Goal: Information Seeking & Learning: Learn about a topic

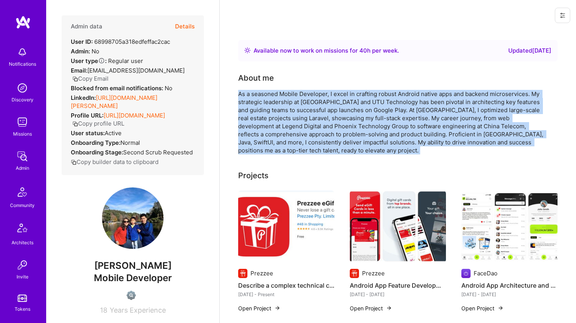
click at [268, 102] on div "As a seasoned Mobile Developer, I excel in crafting robust Android native apps …" at bounding box center [392, 122] width 308 height 65
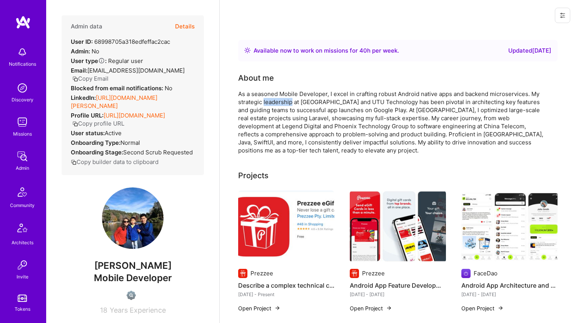
click at [268, 102] on div "As a seasoned Mobile Developer, I excel in crafting robust Android native apps …" at bounding box center [392, 122] width 308 height 65
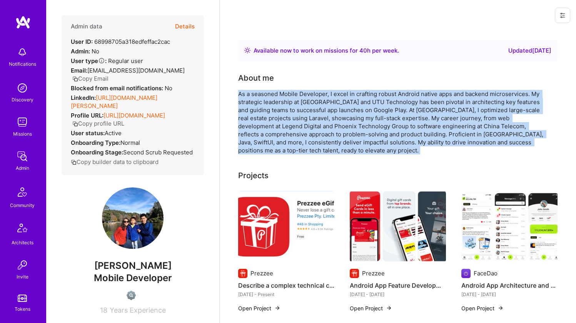
click at [268, 102] on div "As a seasoned Mobile Developer, I excel in crafting robust Android native apps …" at bounding box center [392, 122] width 308 height 65
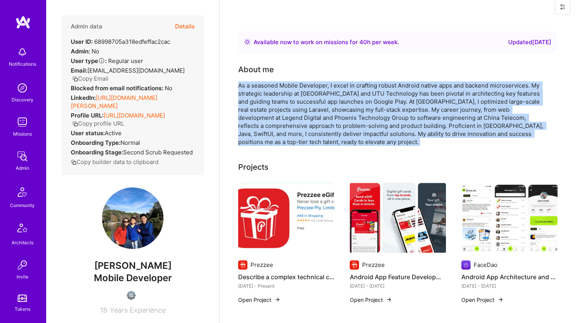
scroll to position [25, 0]
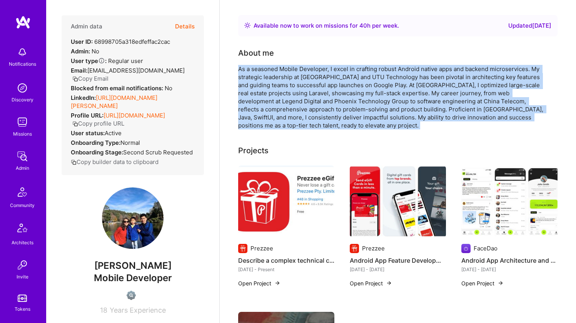
click at [268, 102] on div "As a seasoned Mobile Developer, I excel in crafting robust Android native apps …" at bounding box center [392, 97] width 308 height 65
click at [363, 93] on div "As a seasoned Mobile Developer, I excel in crafting robust Android native apps …" at bounding box center [392, 97] width 308 height 65
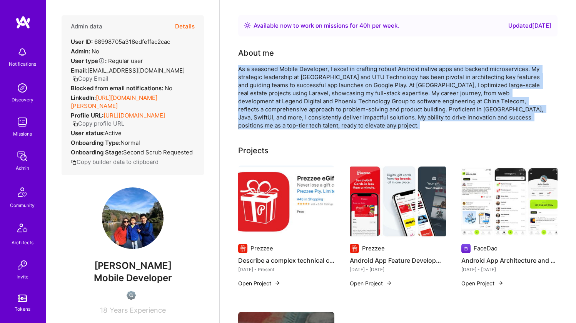
click at [363, 93] on div "As a seasoned Mobile Developer, I excel in crafting robust Android native apps …" at bounding box center [392, 97] width 308 height 65
click at [368, 81] on div "As a seasoned Mobile Developer, I excel in crafting robust Android native apps …" at bounding box center [392, 97] width 308 height 65
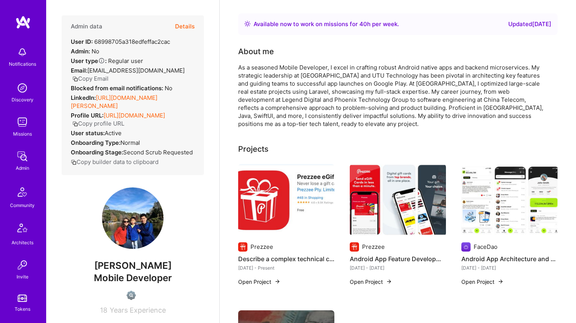
scroll to position [50, 0]
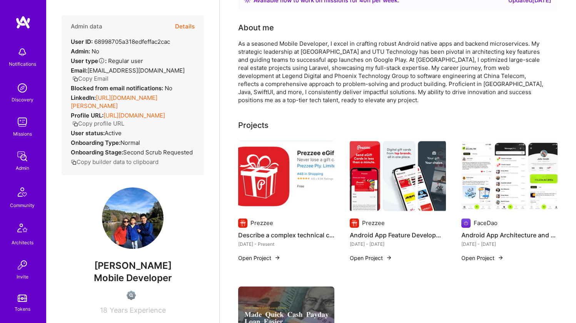
click at [267, 51] on div "As a seasoned Mobile Developer, I excel in crafting robust Android native apps …" at bounding box center [392, 72] width 308 height 65
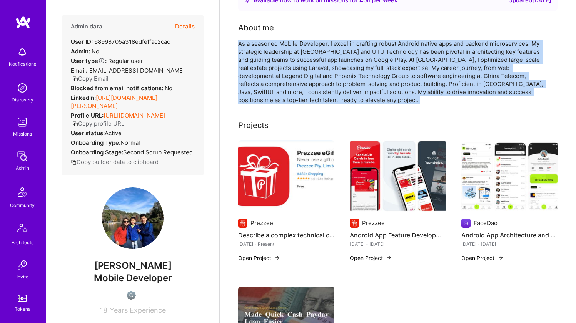
click at [267, 52] on div "As a seasoned Mobile Developer, I excel in crafting robust Android native apps …" at bounding box center [392, 72] width 308 height 65
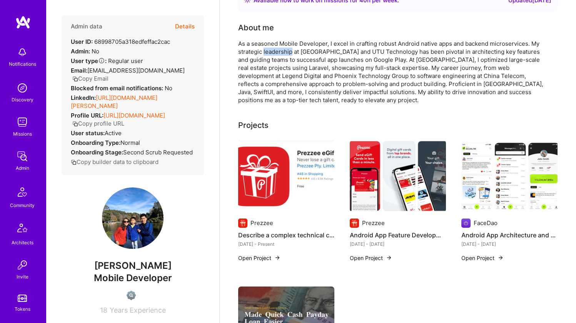
click at [267, 52] on div "As a seasoned Mobile Developer, I excel in crafting robust Android native apps …" at bounding box center [392, 72] width 308 height 65
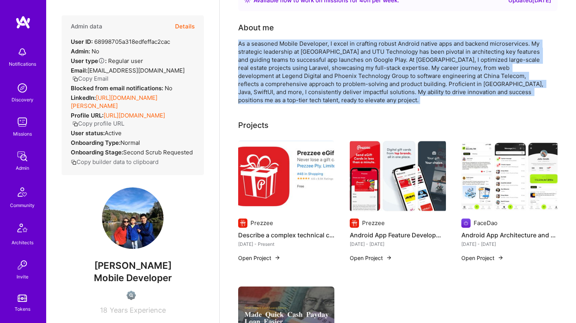
click at [267, 52] on div "As a seasoned Mobile Developer, I excel in crafting robust Android native apps …" at bounding box center [392, 72] width 308 height 65
click at [268, 58] on div "As a seasoned Mobile Developer, I excel in crafting robust Android native apps …" at bounding box center [392, 72] width 308 height 65
click at [269, 65] on div "As a seasoned Mobile Developer, I excel in crafting robust Android native apps …" at bounding box center [392, 72] width 308 height 65
click at [285, 77] on div "As a seasoned Mobile Developer, I excel in crafting robust Android native apps …" at bounding box center [392, 72] width 308 height 65
click at [302, 54] on div "As a seasoned Mobile Developer, I excel in crafting robust Android native apps …" at bounding box center [392, 72] width 308 height 65
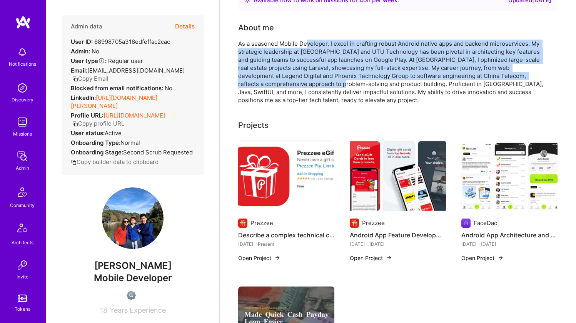
drag, startPoint x: 307, startPoint y: 44, endPoint x: 304, endPoint y: 81, distance: 36.6
click at [304, 80] on div "As a seasoned Mobile Developer, I excel in crafting robust Android native apps …" at bounding box center [392, 72] width 308 height 65
click at [304, 81] on div "As a seasoned Mobile Developer, I excel in crafting robust Android native apps …" at bounding box center [392, 72] width 308 height 65
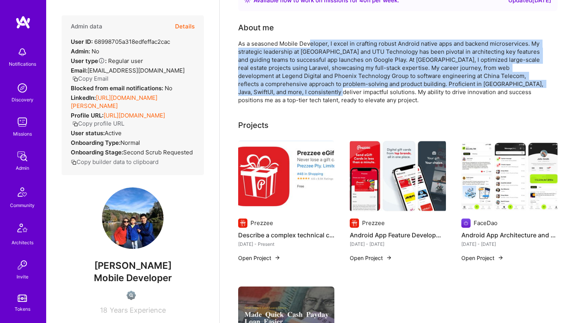
drag, startPoint x: 306, startPoint y: 88, endPoint x: 310, endPoint y: 42, distance: 45.6
click at [310, 42] on div "As a seasoned Mobile Developer, I excel in crafting robust Android native apps …" at bounding box center [392, 72] width 308 height 65
drag, startPoint x: 310, startPoint y: 42, endPoint x: 307, endPoint y: 45, distance: 4.2
click at [310, 42] on div "As a seasoned Mobile Developer, I excel in crafting robust Android native apps …" at bounding box center [392, 72] width 308 height 65
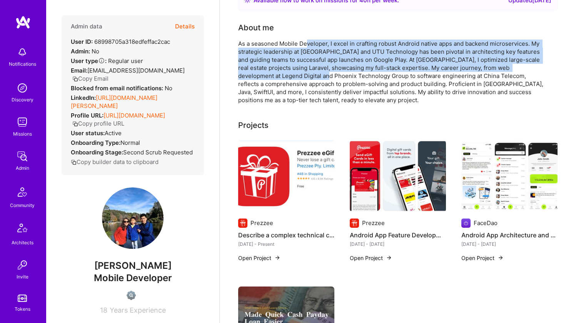
drag, startPoint x: 302, startPoint y: 57, endPoint x: 297, endPoint y: 80, distance: 23.8
click at [297, 79] on div "As a seasoned Mobile Developer, I excel in crafting robust Android native apps …" at bounding box center [392, 72] width 308 height 65
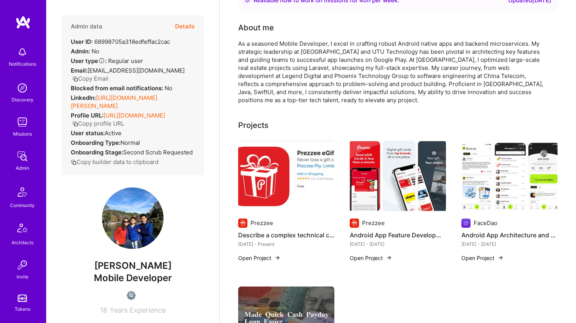
click at [296, 80] on div "As a seasoned Mobile Developer, I excel in crafting robust Android native apps …" at bounding box center [392, 72] width 308 height 65
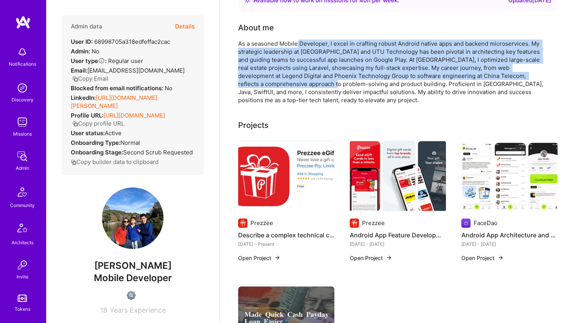
drag, startPoint x: 296, startPoint y: 80, endPoint x: 298, endPoint y: 43, distance: 37.8
click at [298, 43] on div "As a seasoned Mobile Developer, I excel in crafting robust Android native apps …" at bounding box center [392, 72] width 308 height 65
drag, startPoint x: 298, startPoint y: 43, endPoint x: 292, endPoint y: 82, distance: 40.0
click at [292, 82] on div "As a seasoned Mobile Developer, I excel in crafting robust Android native apps …" at bounding box center [392, 72] width 308 height 65
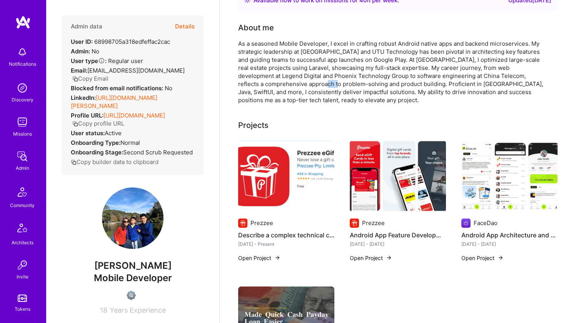
click at [292, 86] on div "As a seasoned Mobile Developer, I excel in crafting robust Android native apps …" at bounding box center [392, 72] width 308 height 65
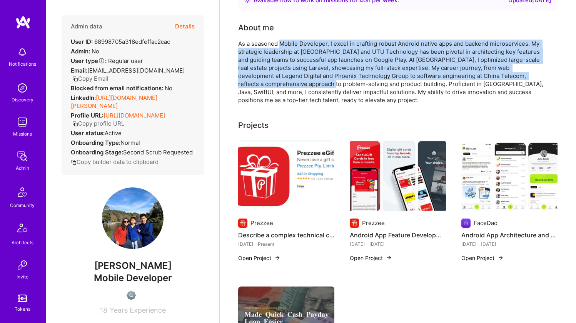
drag, startPoint x: 292, startPoint y: 86, endPoint x: 289, endPoint y: 47, distance: 39.4
click at [289, 47] on div "As a seasoned Mobile Developer, I excel in crafting robust Android native apps …" at bounding box center [392, 72] width 308 height 65
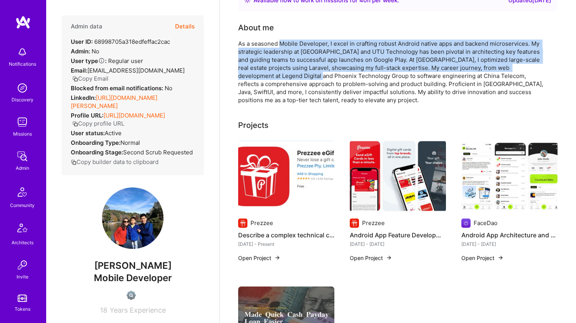
drag, startPoint x: 289, startPoint y: 47, endPoint x: 280, endPoint y: 79, distance: 33.8
click at [280, 79] on div "As a seasoned Mobile Developer, I excel in crafting robust Android native apps …" at bounding box center [392, 72] width 308 height 65
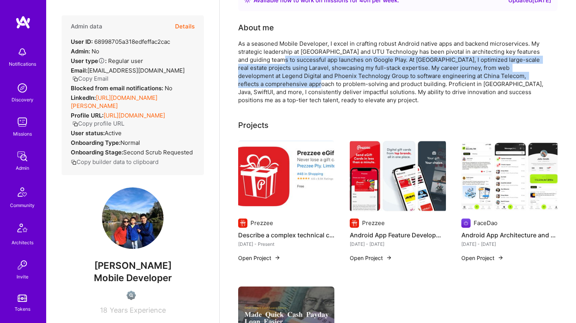
drag, startPoint x: 280, startPoint y: 80, endPoint x: 279, endPoint y: 56, distance: 24.3
click at [279, 56] on div "As a seasoned Mobile Developer, I excel in crafting robust Android native apps …" at bounding box center [392, 72] width 308 height 65
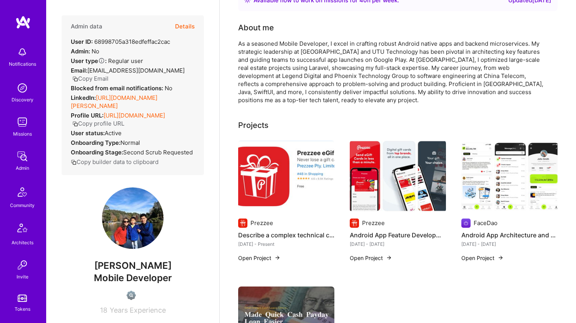
click at [273, 54] on div "As a seasoned Mobile Developer, I excel in crafting robust Android native apps …" at bounding box center [392, 72] width 308 height 65
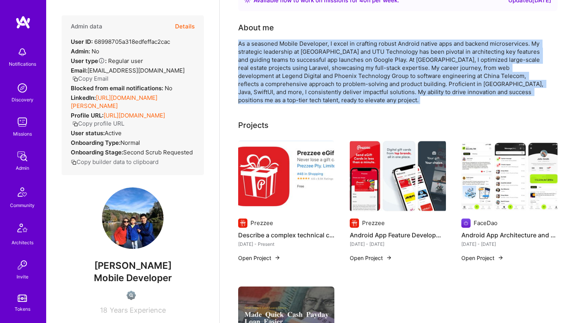
click at [273, 54] on div "As a seasoned Mobile Developer, I excel in crafting robust Android native apps …" at bounding box center [392, 72] width 308 height 65
click at [276, 60] on div "As a seasoned Mobile Developer, I excel in crafting robust Android native apps …" at bounding box center [392, 72] width 308 height 65
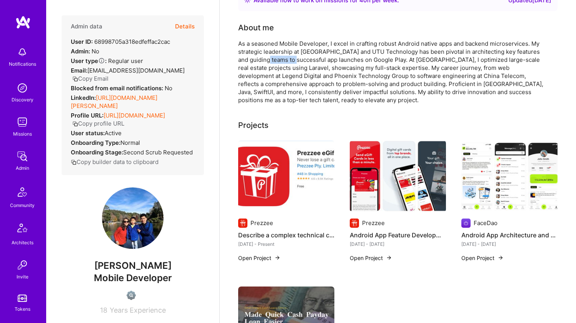
click at [276, 60] on div "As a seasoned Mobile Developer, I excel in crafting robust Android native apps …" at bounding box center [392, 72] width 308 height 65
click at [281, 47] on div "As a seasoned Mobile Developer, I excel in crafting robust Android native apps …" at bounding box center [392, 72] width 308 height 65
click at [310, 46] on div "As a seasoned Mobile Developer, I excel in crafting robust Android native apps …" at bounding box center [392, 72] width 308 height 65
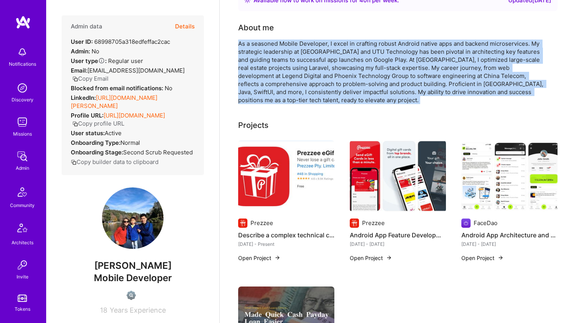
click at [310, 46] on div "As a seasoned Mobile Developer, I excel in crafting robust Android native apps …" at bounding box center [392, 72] width 308 height 65
click at [308, 67] on div "As a seasoned Mobile Developer, I excel in crafting robust Android native apps …" at bounding box center [392, 72] width 308 height 65
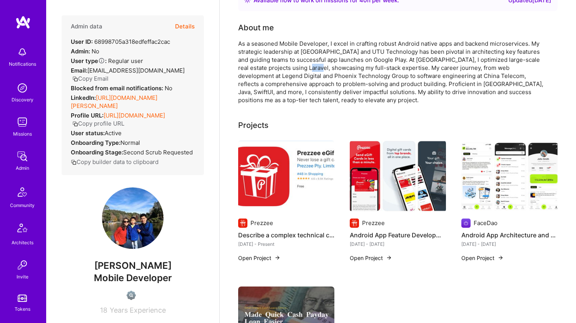
click at [308, 67] on div "As a seasoned Mobile Developer, I excel in crafting robust Android native apps …" at bounding box center [392, 72] width 308 height 65
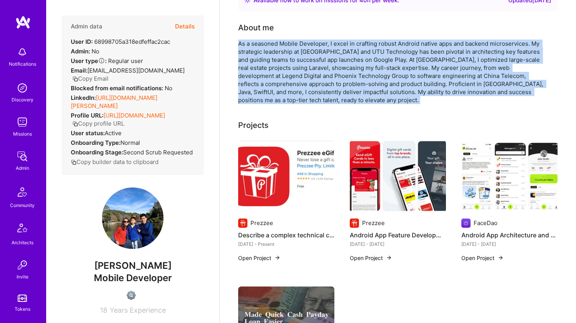
click at [308, 67] on div "As a seasoned Mobile Developer, I excel in crafting robust Android native apps …" at bounding box center [392, 72] width 308 height 65
click at [319, 38] on div "About me As a seasoned Mobile Developer, I excel in crafting robust Android nat…" at bounding box center [392, 63] width 308 height 82
click at [315, 58] on div "As a seasoned Mobile Developer, I excel in crafting robust Android native apps …" at bounding box center [392, 72] width 308 height 65
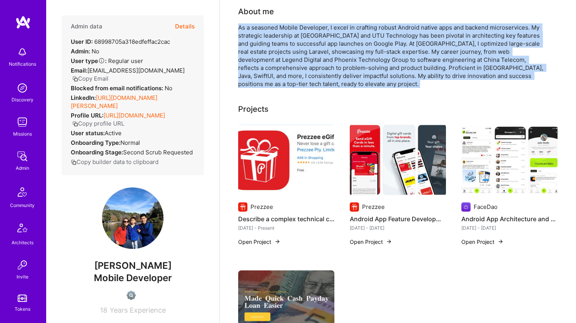
scroll to position [67, 0]
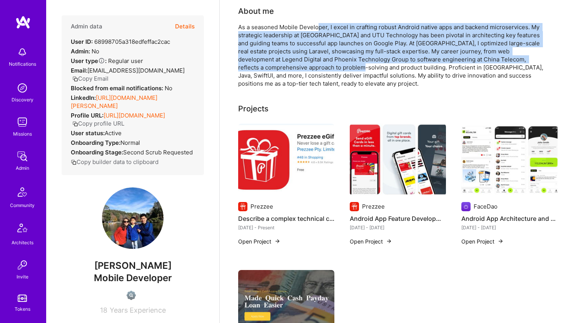
drag, startPoint x: 317, startPoint y: 23, endPoint x: 321, endPoint y: 67, distance: 43.2
click at [321, 67] on div "As a seasoned Mobile Developer, I excel in crafting robust Android native apps …" at bounding box center [392, 55] width 308 height 65
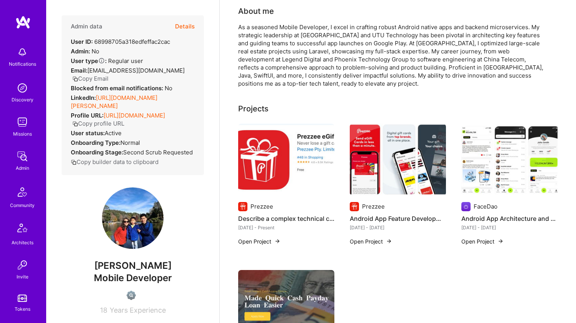
click at [321, 67] on div "As a seasoned Mobile Developer, I excel in crafting robust Android native apps …" at bounding box center [392, 55] width 308 height 65
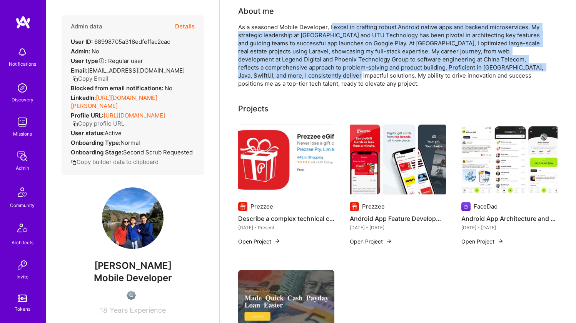
drag, startPoint x: 321, startPoint y: 74, endPoint x: 332, endPoint y: 26, distance: 49.6
click at [332, 26] on div "As a seasoned Mobile Developer, I excel in crafting robust Android native apps …" at bounding box center [392, 55] width 308 height 65
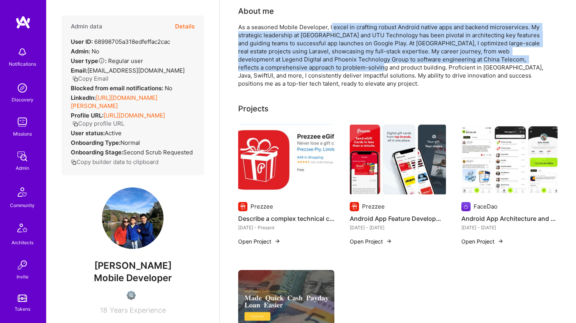
drag, startPoint x: 332, startPoint y: 26, endPoint x: 327, endPoint y: 67, distance: 41.5
click at [327, 67] on div "As a seasoned Mobile Developer, I excel in crafting robust Android native apps …" at bounding box center [392, 55] width 308 height 65
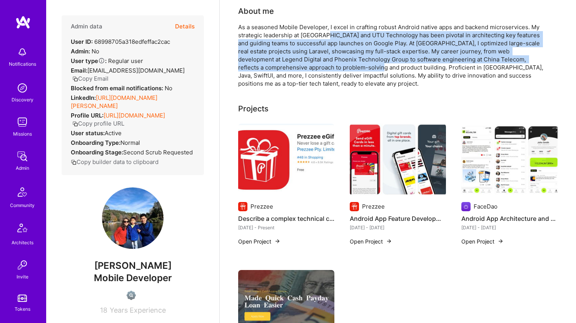
drag, startPoint x: 327, startPoint y: 67, endPoint x: 333, endPoint y: 33, distance: 34.5
click at [333, 35] on div "As a seasoned Mobile Developer, I excel in crafting robust Android native apps …" at bounding box center [392, 55] width 308 height 65
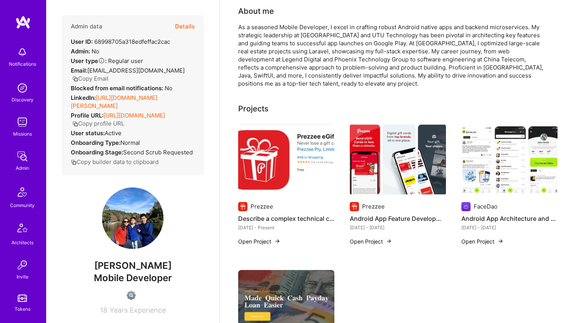
click at [335, 30] on div "As a seasoned Mobile Developer, I excel in crafting robust Android native apps …" at bounding box center [392, 55] width 308 height 65
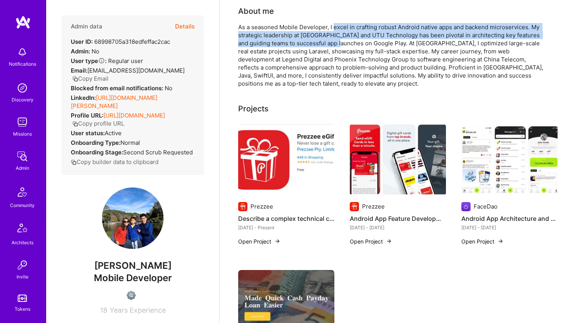
drag, startPoint x: 335, startPoint y: 30, endPoint x: 333, endPoint y: 43, distance: 12.8
click at [333, 43] on div "As a seasoned Mobile Developer, I excel in crafting robust Android native apps …" at bounding box center [392, 55] width 308 height 65
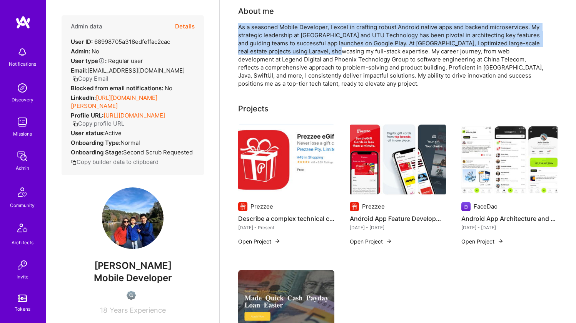
drag, startPoint x: 330, startPoint y: 42, endPoint x: 328, endPoint y: 21, distance: 21.6
click at [328, 21] on div "About me As a seasoned Mobile Developer, I excel in crafting robust Android nat…" at bounding box center [392, 46] width 308 height 82
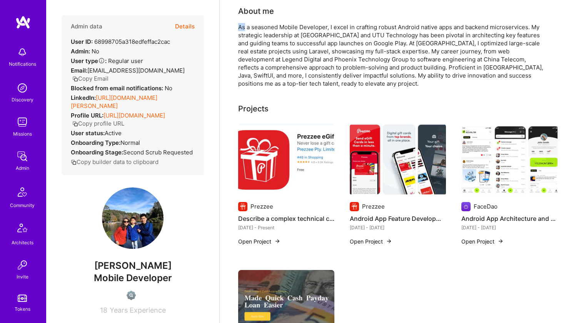
click at [328, 21] on div "About me As a seasoned Mobile Developer, I excel in crafting robust Android nat…" at bounding box center [392, 46] width 308 height 82
click at [316, 25] on div "As a seasoned Mobile Developer, I excel in crafting robust Android native apps …" at bounding box center [392, 55] width 308 height 65
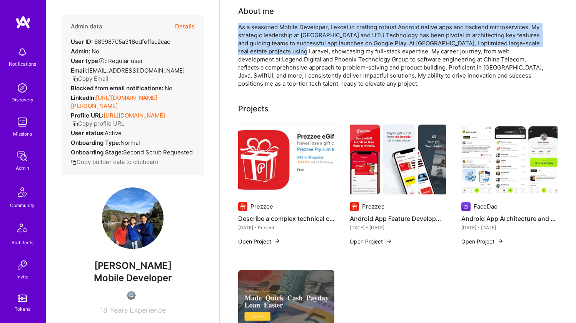
drag, startPoint x: 298, startPoint y: 22, endPoint x: 300, endPoint y: 51, distance: 28.9
click at [300, 51] on div "About me As a seasoned Mobile Developer, I excel in crafting robust Android nat…" at bounding box center [392, 46] width 308 height 82
click at [300, 51] on div "As a seasoned Mobile Developer, I excel in crafting robust Android native apps …" at bounding box center [392, 55] width 308 height 65
drag, startPoint x: 303, startPoint y: 53, endPoint x: 309, endPoint y: 24, distance: 29.7
click at [309, 24] on div "As a seasoned Mobile Developer, I excel in crafting robust Android native apps …" at bounding box center [392, 55] width 308 height 65
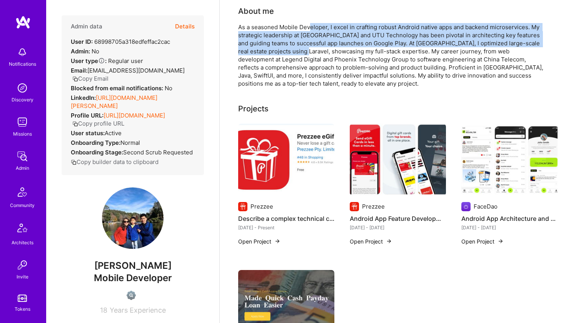
click at [309, 24] on div "As a seasoned Mobile Developer, I excel in crafting robust Android native apps …" at bounding box center [392, 55] width 308 height 65
drag, startPoint x: 309, startPoint y: 24, endPoint x: 300, endPoint y: 50, distance: 28.1
click at [300, 50] on div "As a seasoned Mobile Developer, I excel in crafting robust Android native apps …" at bounding box center [392, 55] width 308 height 65
drag, startPoint x: 300, startPoint y: 50, endPoint x: 297, endPoint y: 24, distance: 26.3
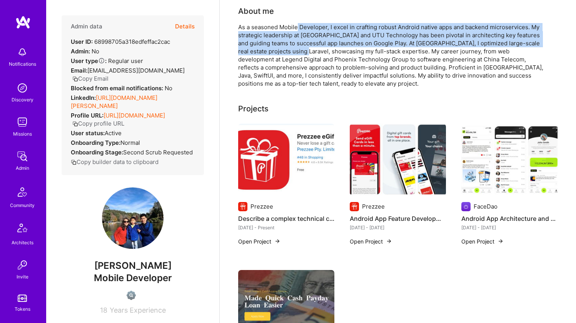
click at [297, 24] on div "As a seasoned Mobile Developer, I excel in crafting robust Android native apps …" at bounding box center [392, 55] width 308 height 65
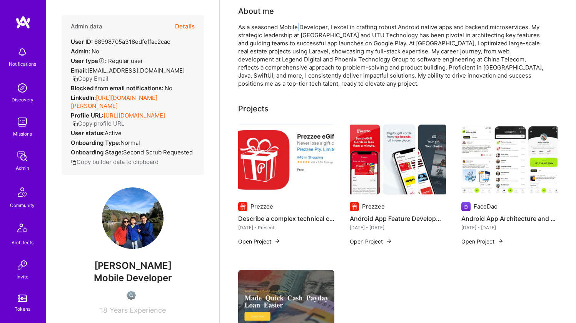
click at [297, 24] on div "As a seasoned Mobile Developer, I excel in crafting robust Android native apps …" at bounding box center [392, 55] width 308 height 65
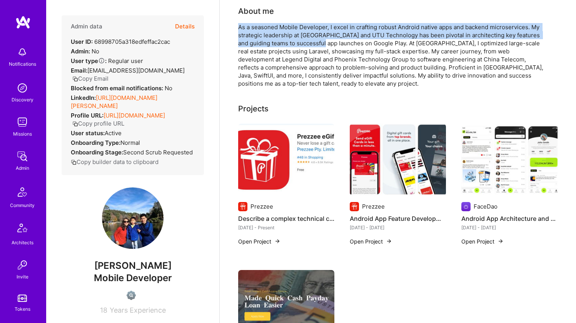
drag, startPoint x: 232, startPoint y: 26, endPoint x: 320, endPoint y: 45, distance: 90.1
click at [320, 45] on div "As a seasoned Mobile Developer, I excel in crafting robust Android native apps …" at bounding box center [392, 55] width 308 height 65
drag, startPoint x: 320, startPoint y: 45, endPoint x: 312, endPoint y: 28, distance: 18.8
click at [312, 28] on div "As a seasoned Mobile Developer, I excel in crafting robust Android native apps …" at bounding box center [392, 55] width 308 height 65
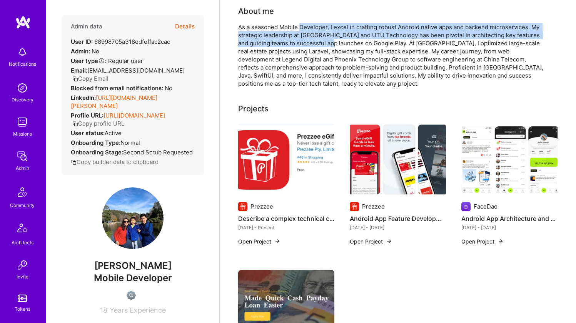
click at [312, 28] on div "As a seasoned Mobile Developer, I excel in crafting robust Android native apps …" at bounding box center [392, 55] width 308 height 65
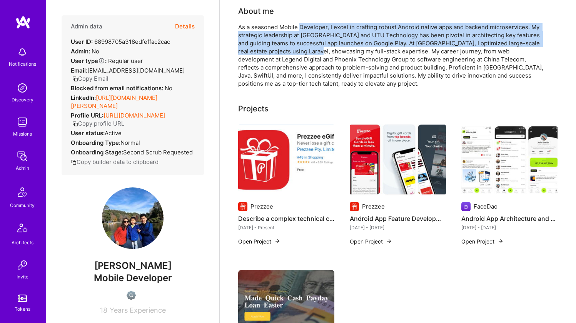
drag, startPoint x: 312, startPoint y: 28, endPoint x: 309, endPoint y: 51, distance: 23.7
click at [309, 51] on div "As a seasoned Mobile Developer, I excel in crafting robust Android native apps …" at bounding box center [392, 55] width 308 height 65
drag, startPoint x: 309, startPoint y: 51, endPoint x: 306, endPoint y: 21, distance: 29.8
click at [306, 21] on div "About me As a seasoned Mobile Developer, I excel in crafting robust Android nat…" at bounding box center [392, 46] width 308 height 82
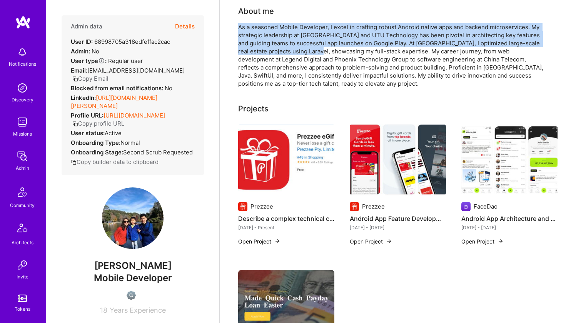
click at [306, 21] on div "About me As a seasoned Mobile Developer, I excel in crafting robust Android nat…" at bounding box center [392, 46] width 308 height 82
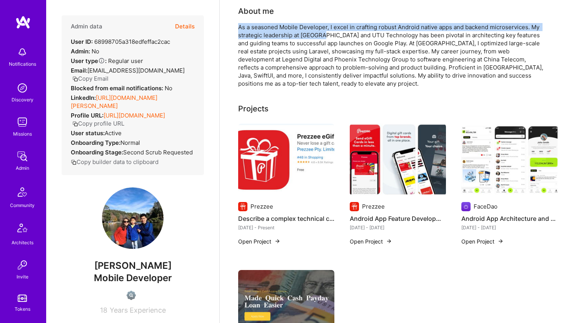
drag, startPoint x: 306, startPoint y: 21, endPoint x: 302, endPoint y: 34, distance: 13.4
click at [302, 34] on div "About me As a seasoned Mobile Developer, I excel in crafting robust Android nat…" at bounding box center [392, 46] width 308 height 82
click at [296, 36] on div "As a seasoned Mobile Developer, I excel in crafting robust Android native apps …" at bounding box center [392, 55] width 308 height 65
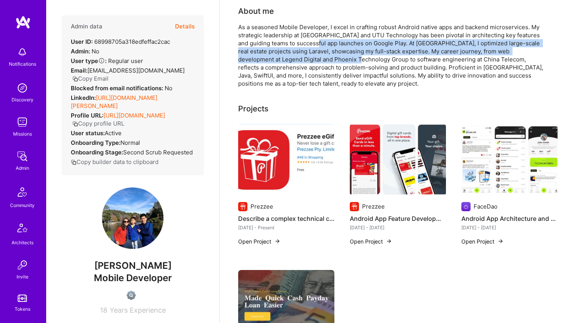
drag, startPoint x: 312, startPoint y: 41, endPoint x: 328, endPoint y: 58, distance: 24.5
click at [328, 58] on div "As a seasoned Mobile Developer, I excel in crafting robust Android native apps …" at bounding box center [392, 55] width 308 height 65
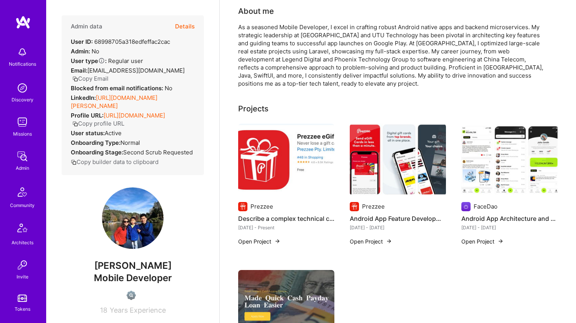
click at [328, 58] on div "As a seasoned Mobile Developer, I excel in crafting robust Android native apps …" at bounding box center [392, 55] width 308 height 65
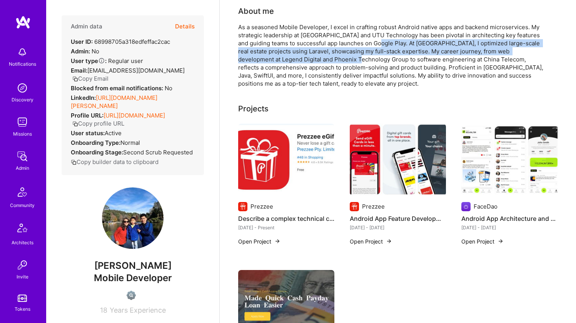
drag, startPoint x: 328, startPoint y: 59, endPoint x: 374, endPoint y: 42, distance: 48.7
click at [374, 42] on div "As a seasoned Mobile Developer, I excel in crafting robust Android native apps …" at bounding box center [392, 55] width 308 height 65
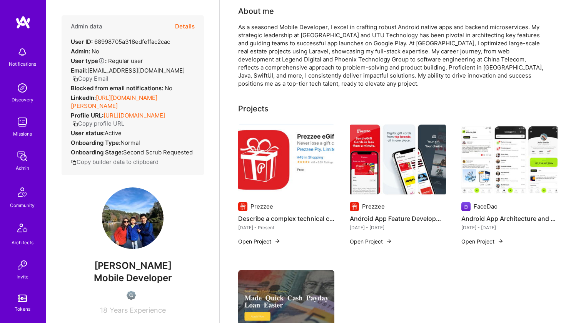
click at [374, 42] on div "As a seasoned Mobile Developer, I excel in crafting robust Android native apps …" at bounding box center [392, 55] width 308 height 65
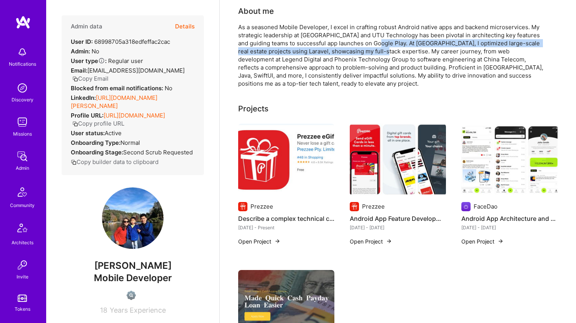
drag, startPoint x: 375, startPoint y: 43, endPoint x: 380, endPoint y: 54, distance: 11.9
click at [380, 54] on div "As a seasoned Mobile Developer, I excel in crafting robust Android native apps …" at bounding box center [392, 55] width 308 height 65
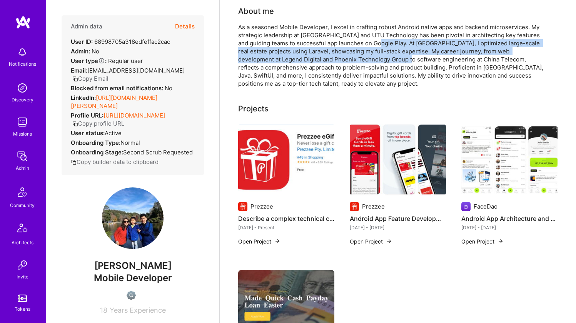
drag, startPoint x: 378, startPoint y: 57, endPoint x: 375, endPoint y: 45, distance: 12.4
click at [375, 45] on div "As a seasoned Mobile Developer, I excel in crafting robust Android native apps …" at bounding box center [392, 55] width 308 height 65
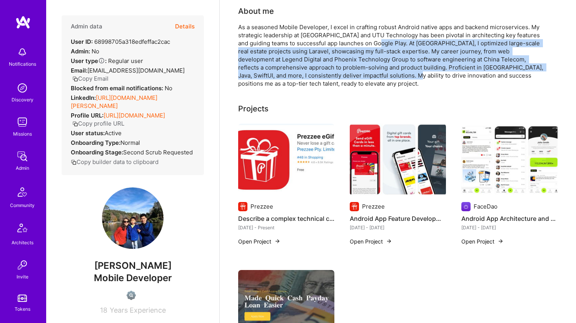
drag, startPoint x: 376, startPoint y: 47, endPoint x: 381, endPoint y: 75, distance: 28.5
click at [381, 75] on div "As a seasoned Mobile Developer, I excel in crafting robust Android native apps …" at bounding box center [392, 55] width 308 height 65
drag, startPoint x: 381, startPoint y: 75, endPoint x: 379, endPoint y: 43, distance: 31.6
click at [379, 43] on div "As a seasoned Mobile Developer, I excel in crafting robust Android native apps …" at bounding box center [392, 55] width 308 height 65
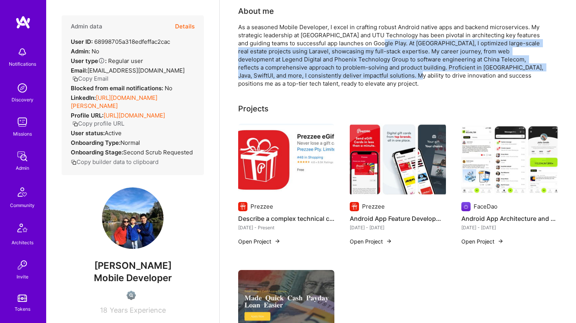
click at [379, 43] on div "As a seasoned Mobile Developer, I excel in crafting robust Android native apps …" at bounding box center [392, 55] width 308 height 65
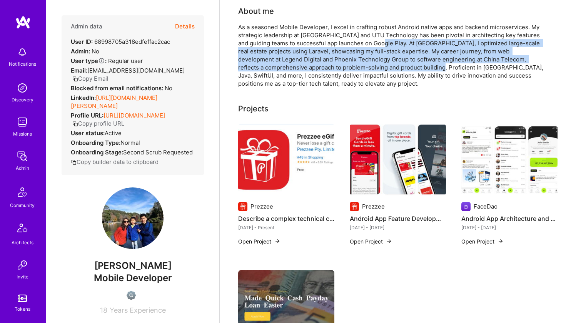
drag, startPoint x: 379, startPoint y: 43, endPoint x: 380, endPoint y: 70, distance: 26.2
click at [380, 70] on div "As a seasoned Mobile Developer, I excel in crafting robust Android native apps …" at bounding box center [392, 55] width 308 height 65
drag, startPoint x: 380, startPoint y: 70, endPoint x: 377, endPoint y: 42, distance: 27.5
click at [377, 42] on div "As a seasoned Mobile Developer, I excel in crafting robust Android native apps …" at bounding box center [392, 55] width 308 height 65
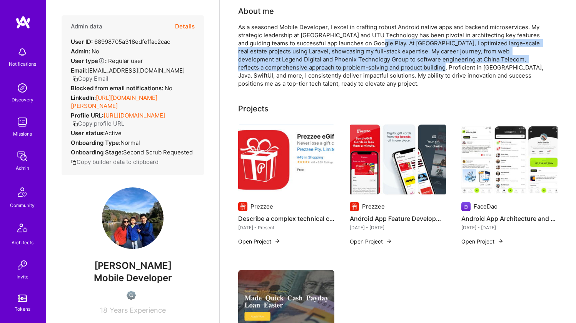
click at [377, 42] on div "As a seasoned Mobile Developer, I excel in crafting robust Android native apps …" at bounding box center [392, 55] width 308 height 65
drag, startPoint x: 377, startPoint y: 42, endPoint x: 376, endPoint y: 66, distance: 23.9
click at [377, 66] on div "As a seasoned Mobile Developer, I excel in crafting robust Android native apps …" at bounding box center [392, 55] width 308 height 65
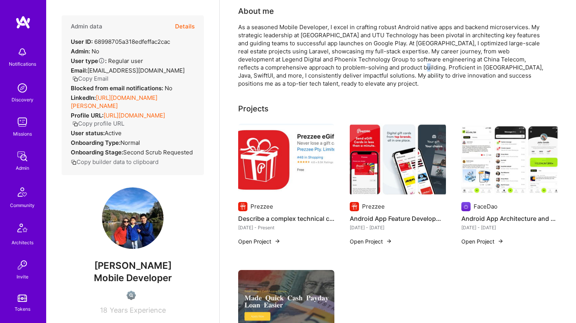
click at [376, 66] on div "As a seasoned Mobile Developer, I excel in crafting robust Android native apps …" at bounding box center [392, 55] width 308 height 65
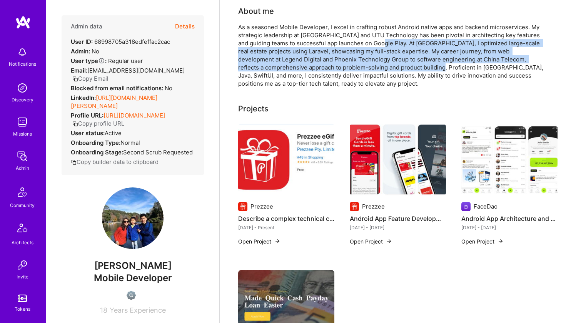
drag, startPoint x: 377, startPoint y: 69, endPoint x: 376, endPoint y: 42, distance: 26.6
click at [376, 42] on div "As a seasoned Mobile Developer, I excel in crafting robust Android native apps …" at bounding box center [392, 55] width 308 height 65
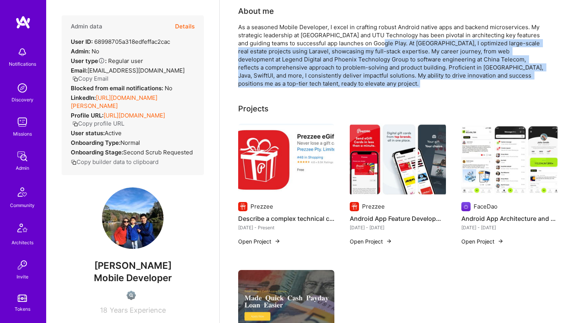
drag, startPoint x: 376, startPoint y: 42, endPoint x: 369, endPoint y: 81, distance: 39.4
click at [369, 81] on div "As a seasoned Mobile Developer, I excel in crafting robust Android native apps …" at bounding box center [392, 55] width 308 height 65
drag, startPoint x: 369, startPoint y: 80, endPoint x: 371, endPoint y: 44, distance: 35.8
click at [371, 44] on div "As a seasoned Mobile Developer, I excel in crafting robust Android native apps …" at bounding box center [392, 55] width 308 height 65
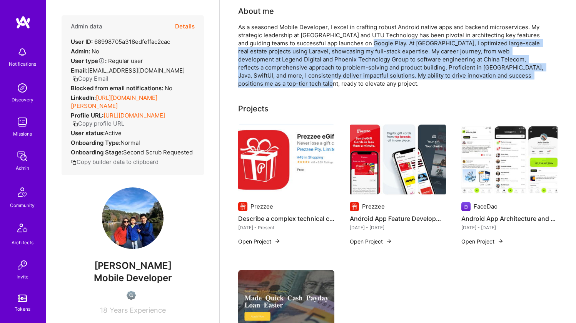
click at [371, 44] on div "As a seasoned Mobile Developer, I excel in crafting robust Android native apps …" at bounding box center [392, 55] width 308 height 65
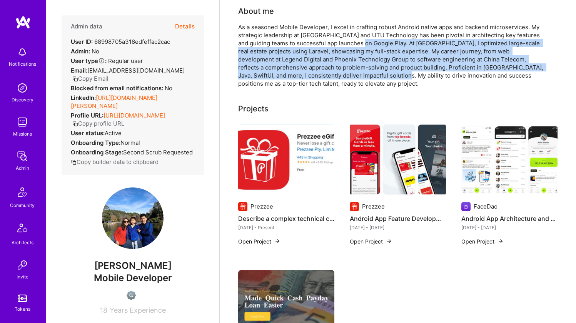
drag, startPoint x: 371, startPoint y: 44, endPoint x: 367, endPoint y: 78, distance: 34.8
click at [367, 78] on div "As a seasoned Mobile Developer, I excel in crafting robust Android native apps …" at bounding box center [392, 55] width 308 height 65
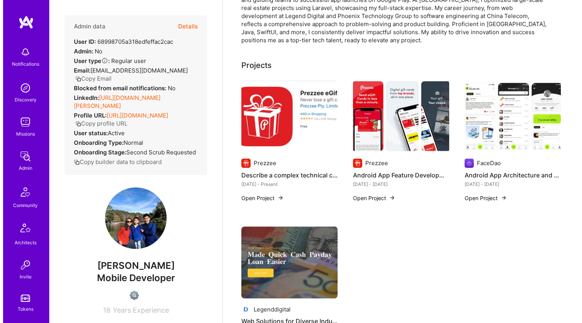
scroll to position [115, 0]
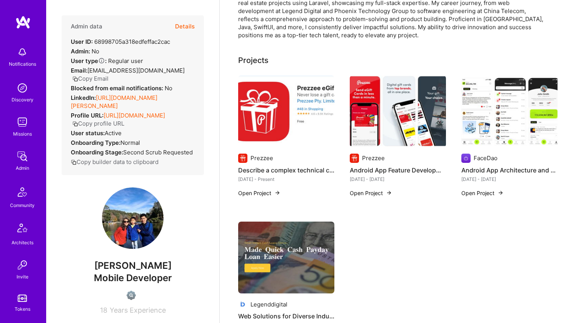
click at [267, 114] on img at bounding box center [286, 111] width 96 height 72
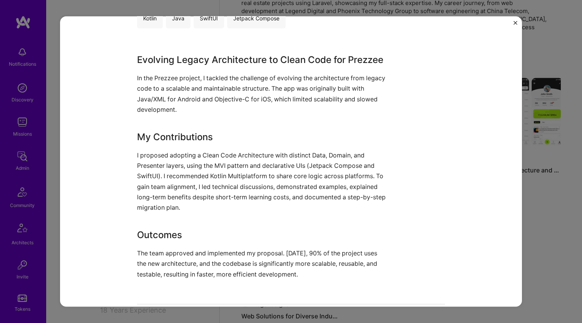
scroll to position [453, 0]
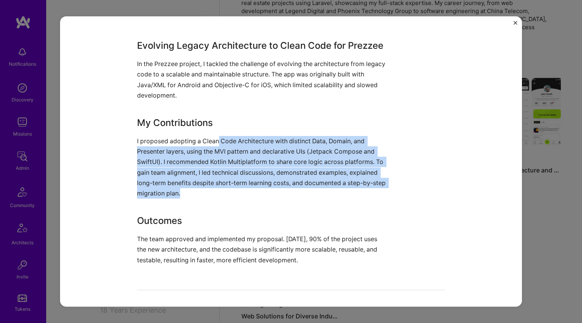
drag, startPoint x: 216, startPoint y: 141, endPoint x: 213, endPoint y: 194, distance: 53.5
click at [213, 194] on p "I proposed adopting a Clean Code Architecture with distinct Data, Domain, and P…" at bounding box center [262, 167] width 250 height 63
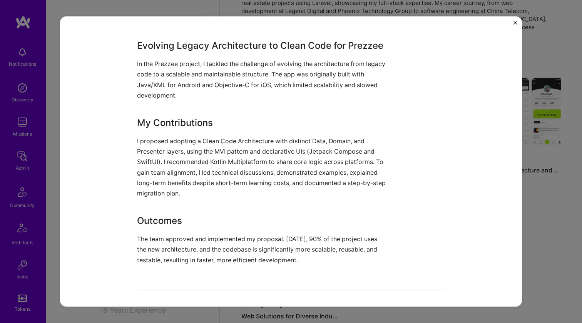
click at [213, 194] on p "I proposed adopting a Clean Code Architecture with distinct Data, Domain, and P…" at bounding box center [262, 167] width 250 height 63
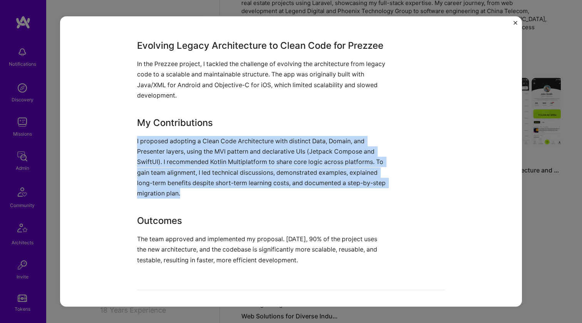
drag, startPoint x: 212, startPoint y: 191, endPoint x: 258, endPoint y: 132, distance: 75.2
click at [258, 132] on div "Evolving Legacy Architecture to Clean Code for Prezzee In the Prezzee project, …" at bounding box center [262, 152] width 250 height 227
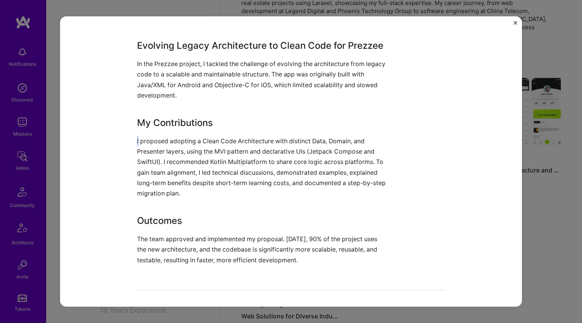
click at [258, 131] on div "Evolving Legacy Architecture to Clean Code for Prezzee In the Prezzee project, …" at bounding box center [262, 152] width 250 height 227
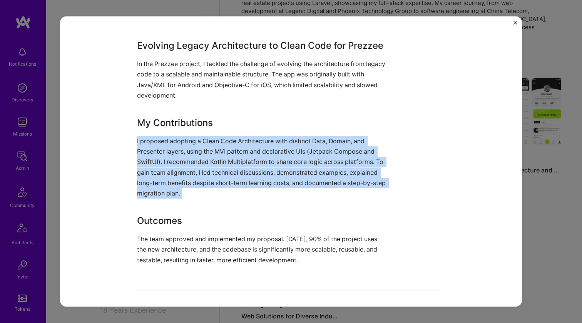
click at [257, 131] on div "Evolving Legacy Architecture to Clean Code for Prezzee In the Prezzee project, …" at bounding box center [262, 152] width 250 height 227
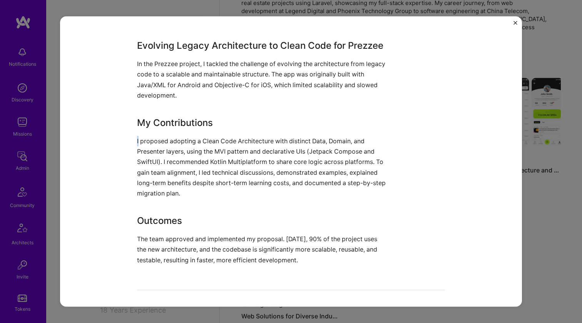
click at [257, 131] on div "Evolving Legacy Architecture to Clean Code for Prezzee In the Prezzee project, …" at bounding box center [262, 152] width 250 height 227
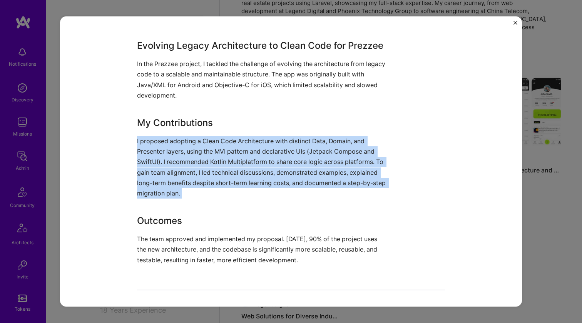
click at [257, 132] on div "Evolving Legacy Architecture to Clean Code for Prezzee In the Prezzee project, …" at bounding box center [262, 152] width 250 height 227
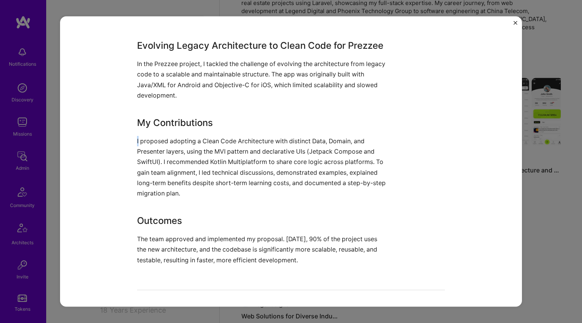
click at [257, 132] on div "Evolving Legacy Architecture to Clean Code for Prezzee In the Prezzee project, …" at bounding box center [262, 152] width 250 height 227
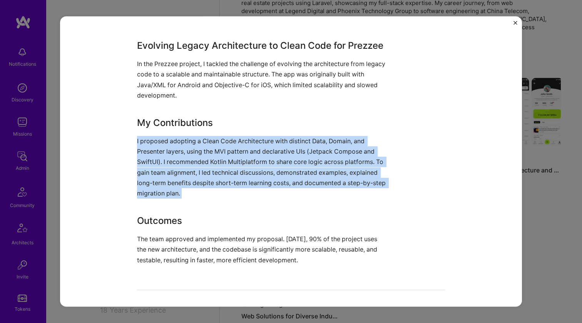
click at [257, 132] on div "Evolving Legacy Architecture to Clean Code for Prezzee In the Prezzee project, …" at bounding box center [262, 152] width 250 height 227
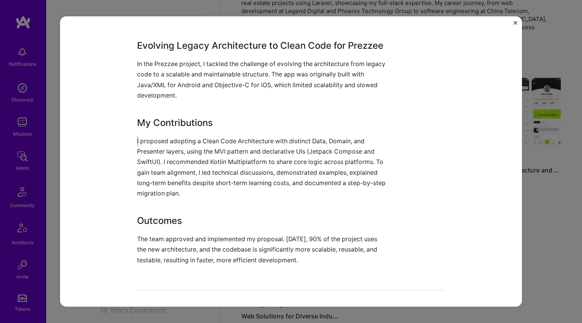
click at [257, 132] on div "Evolving Legacy Architecture to Clean Code for Prezzee In the Prezzee project, …" at bounding box center [262, 152] width 250 height 227
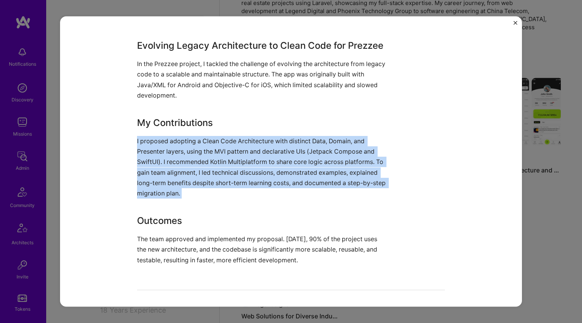
click at [257, 132] on div "Evolving Legacy Architecture to Clean Code for Prezzee In the Prezzee project, …" at bounding box center [262, 152] width 250 height 227
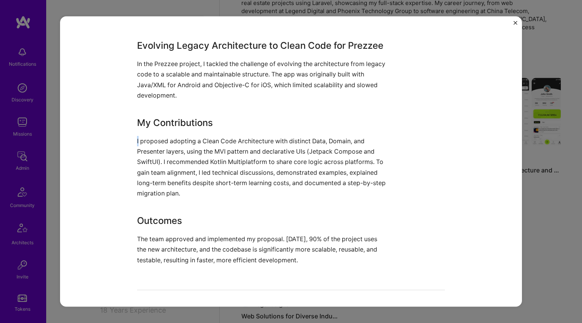
click at [257, 132] on div "Evolving Legacy Architecture to Clean Code for Prezzee In the Prezzee project, …" at bounding box center [262, 152] width 250 height 227
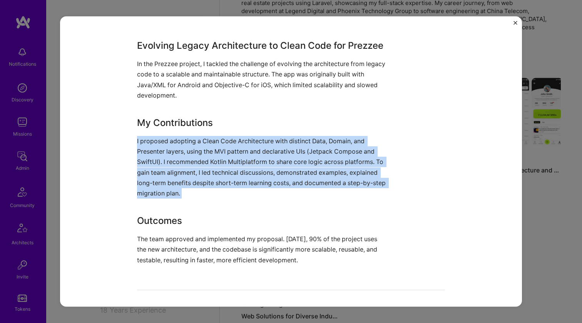
click at [257, 132] on div "Evolving Legacy Architecture to Clean Code for Prezzee In the Prezzee project, …" at bounding box center [262, 152] width 250 height 227
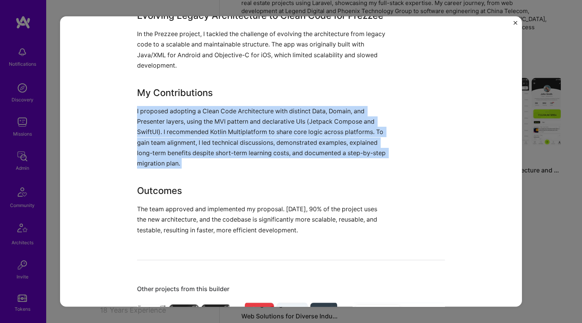
scroll to position [490, 0]
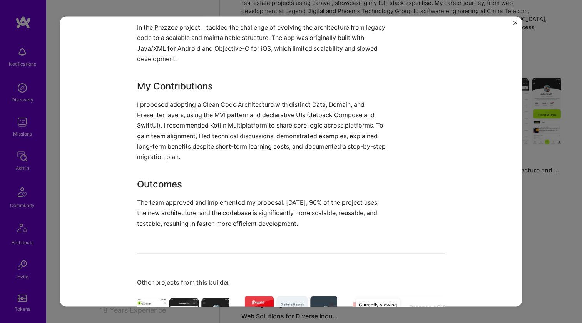
click at [230, 212] on p "The team approved and implemented my proposal. [DATE], 90% of the project uses …" at bounding box center [262, 214] width 250 height 32
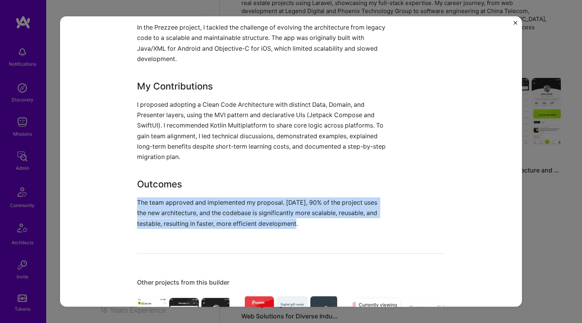
click at [230, 212] on p "The team approved and implemented my proposal. [DATE], 90% of the project uses …" at bounding box center [262, 214] width 250 height 32
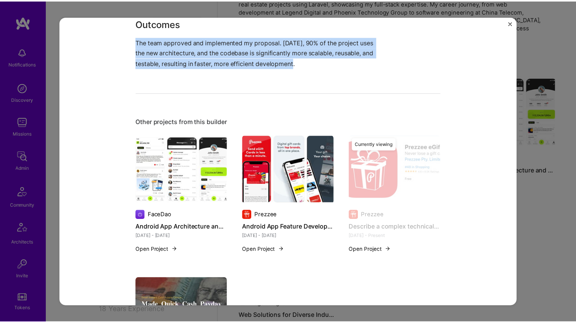
scroll to position [662, 0]
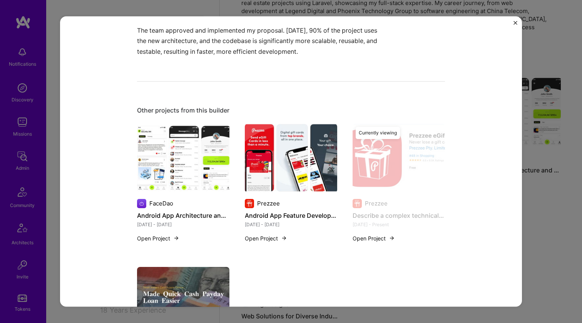
click at [575, 118] on div "Describe a complex technical challenge you faced and how you handled it. Prezze…" at bounding box center [291, 161] width 582 height 323
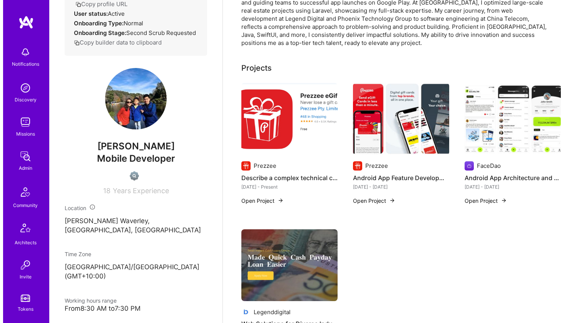
scroll to position [125, 0]
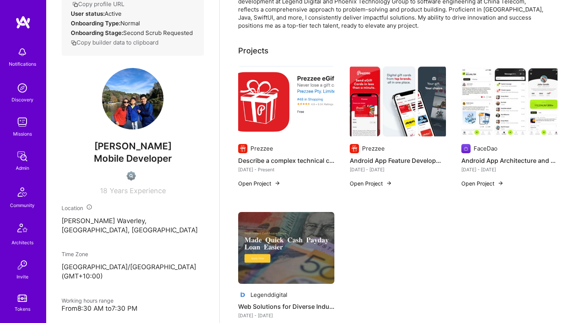
click at [413, 109] on img at bounding box center [398, 102] width 96 height 72
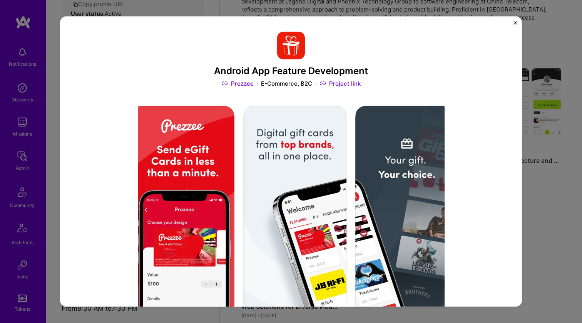
click at [250, 83] on link "Prezzee" at bounding box center [237, 84] width 32 height 8
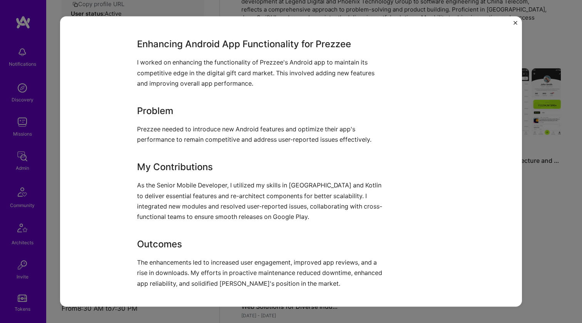
scroll to position [908, 0]
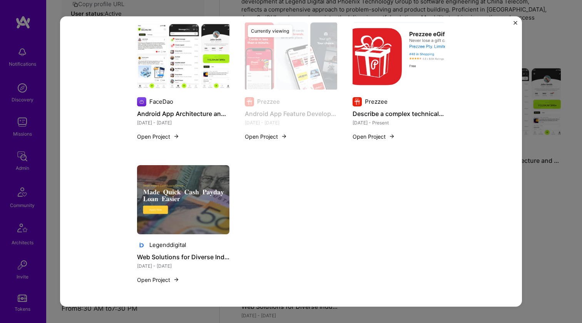
click at [193, 65] on img at bounding box center [183, 56] width 92 height 69
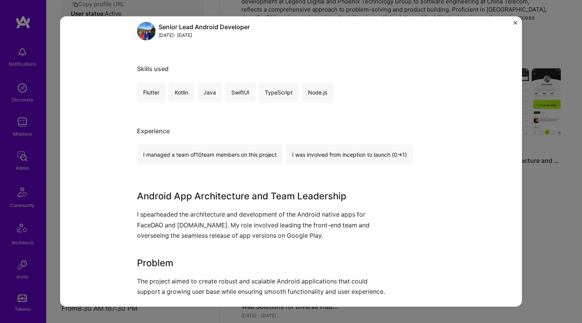
scroll to position [447, 0]
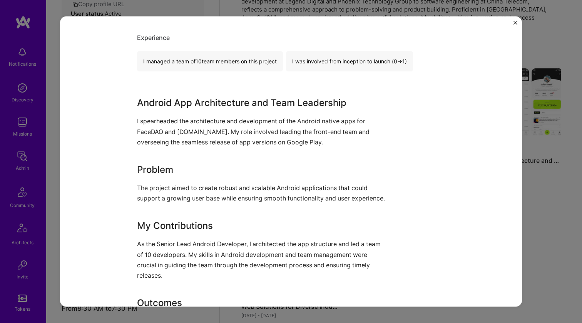
click at [212, 127] on p "I spearheaded the architecture and development of the Android native apps for F…" at bounding box center [262, 132] width 250 height 32
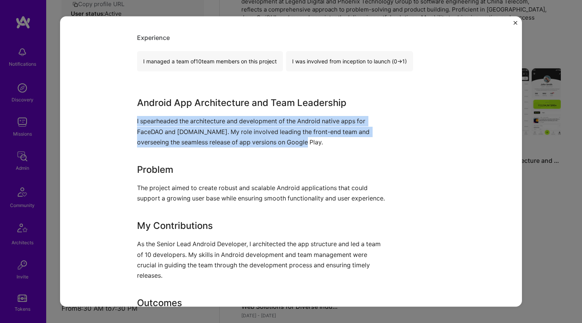
drag, startPoint x: 212, startPoint y: 127, endPoint x: 170, endPoint y: 184, distance: 70.5
click at [170, 184] on div "Android App Architecture and Team Leadership I spearheaded the architecture and…" at bounding box center [262, 222] width 250 height 252
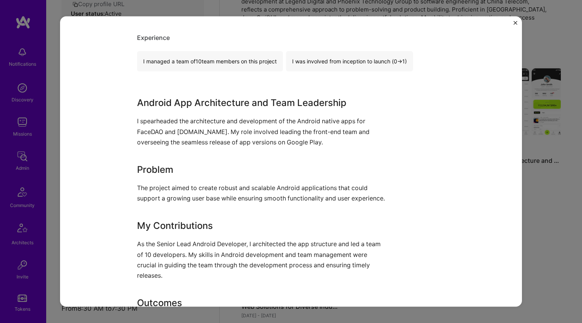
click at [170, 184] on p "The project aimed to create robust and scalable Android applications that could…" at bounding box center [262, 193] width 250 height 21
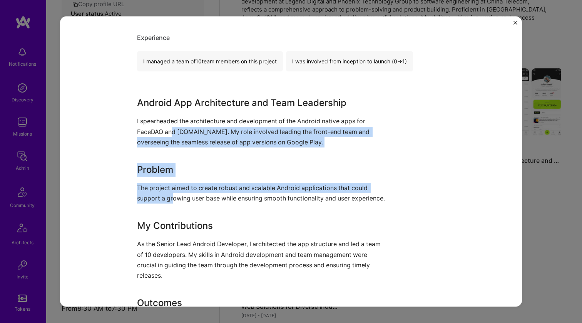
drag, startPoint x: 170, startPoint y: 193, endPoint x: 169, endPoint y: 133, distance: 60.0
click at [169, 133] on div "Android App Architecture and Team Leadership I spearheaded the architecture and…" at bounding box center [262, 222] width 250 height 252
click at [169, 133] on p "I spearheaded the architecture and development of the Android native apps for F…" at bounding box center [262, 132] width 250 height 32
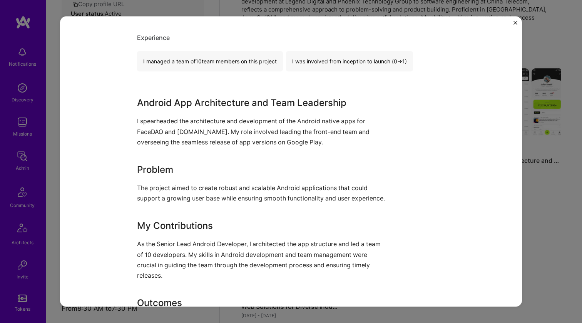
click at [169, 132] on p "I spearheaded the architecture and development of the Android native apps for F…" at bounding box center [262, 132] width 250 height 32
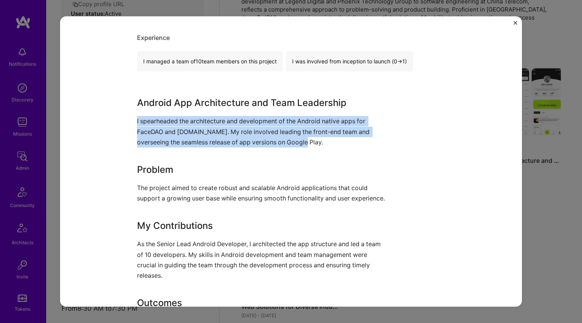
drag, startPoint x: 169, startPoint y: 132, endPoint x: 153, endPoint y: 180, distance: 50.4
click at [153, 178] on div "Android App Architecture and Team Leadership I spearheaded the architecture and…" at bounding box center [262, 222] width 250 height 252
click at [153, 190] on p "The project aimed to create robust and scalable Android applications that could…" at bounding box center [262, 193] width 250 height 21
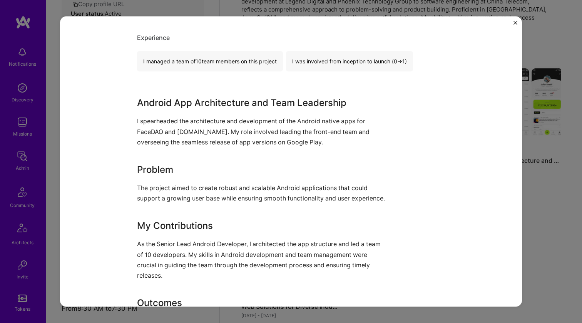
click at [152, 197] on p "The project aimed to create robust and scalable Android applications that could…" at bounding box center [262, 193] width 250 height 21
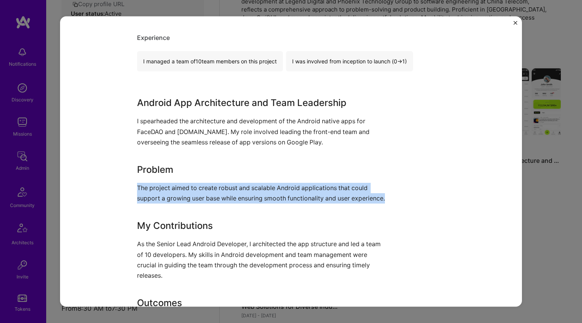
click at [152, 197] on p "The project aimed to create robust and scalable Android applications that could…" at bounding box center [262, 193] width 250 height 21
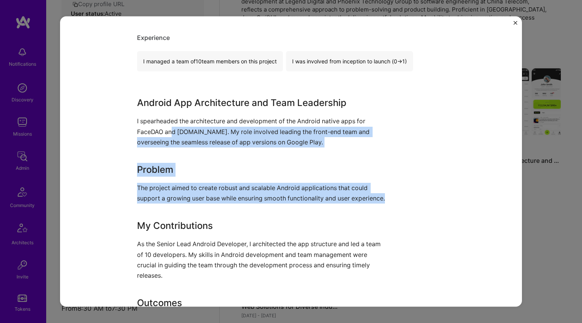
click at [171, 129] on p "I spearheaded the architecture and development of the Android native apps for F…" at bounding box center [262, 132] width 250 height 32
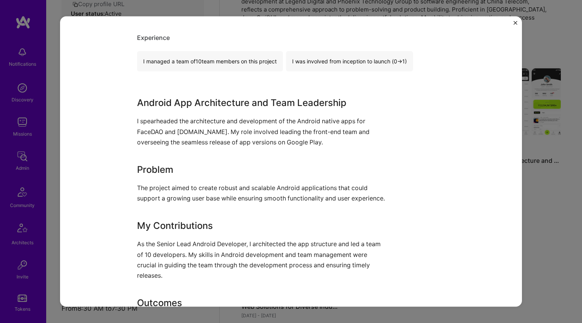
click at [171, 129] on p "I spearheaded the architecture and development of the Android native apps for F…" at bounding box center [262, 132] width 250 height 32
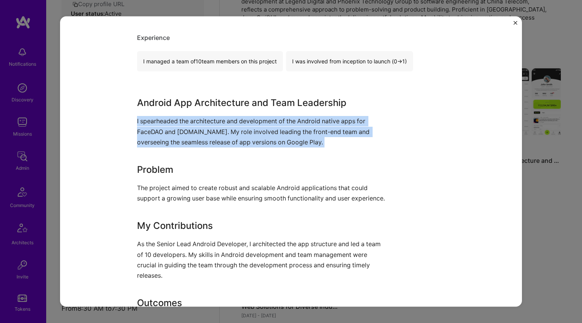
click at [171, 129] on p "I spearheaded the architecture and development of the Android native apps for F…" at bounding box center [262, 132] width 250 height 32
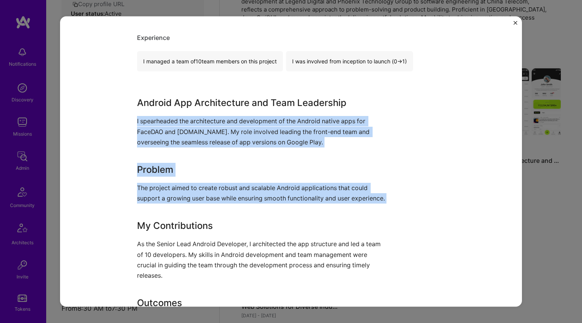
click at [162, 202] on p "The project aimed to create robust and scalable Android applications that could…" at bounding box center [262, 193] width 250 height 21
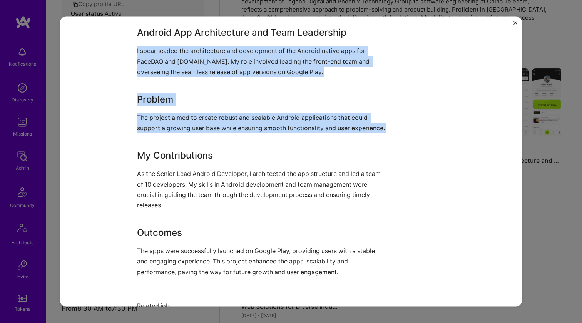
scroll to position [582, 0]
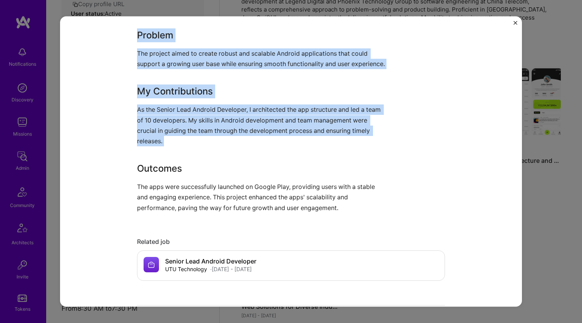
click at [176, 144] on p "As the Senior Lead Android Developer, I architected the app structure and led a…" at bounding box center [262, 126] width 250 height 42
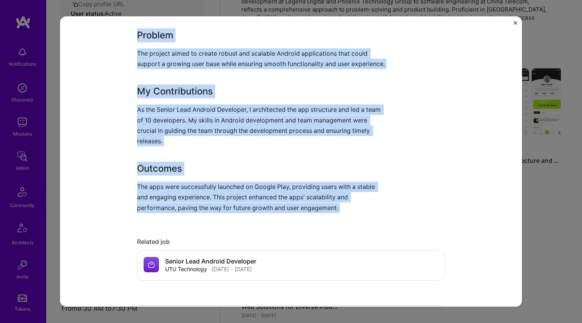
click at [165, 197] on p "The apps were successfully launched on Google Play, providing users with a stab…" at bounding box center [262, 198] width 250 height 32
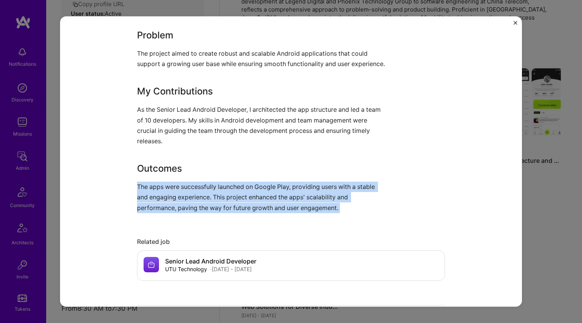
click at [165, 197] on p "The apps were successfully launched on Google Play, providing users with a stab…" at bounding box center [262, 198] width 250 height 32
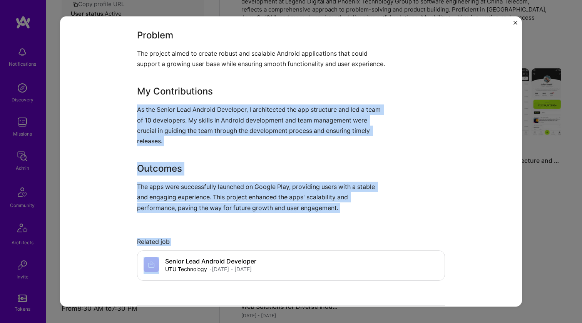
click at [180, 122] on p "As the Senior Lead Android Developer, I architected the app structure and led a…" at bounding box center [262, 126] width 250 height 42
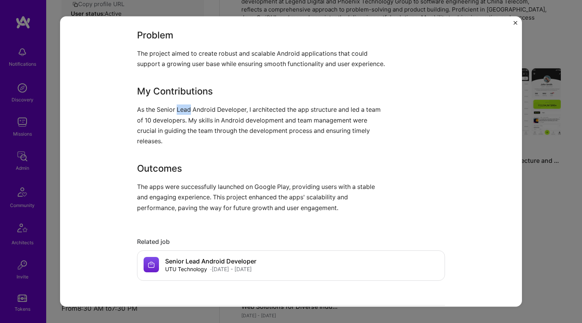
click at [180, 122] on p "As the Senior Lead Android Developer, I architected the app structure and led a…" at bounding box center [262, 126] width 250 height 42
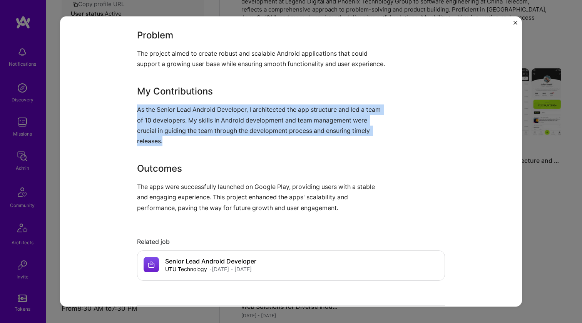
click at [180, 122] on p "As the Senior Lead Android Developer, I architected the app structure and led a…" at bounding box center [262, 126] width 250 height 42
click at [174, 188] on div "Android App Architecture and Team Leadership I spearheaded the architecture and…" at bounding box center [262, 88] width 250 height 252
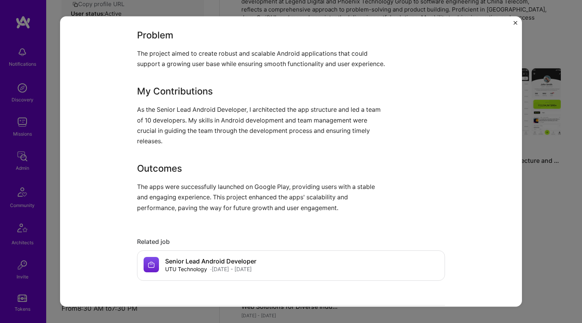
click at [174, 188] on div "Android App Architecture and Team Leadership I spearheaded the architecture and…" at bounding box center [262, 88] width 250 height 252
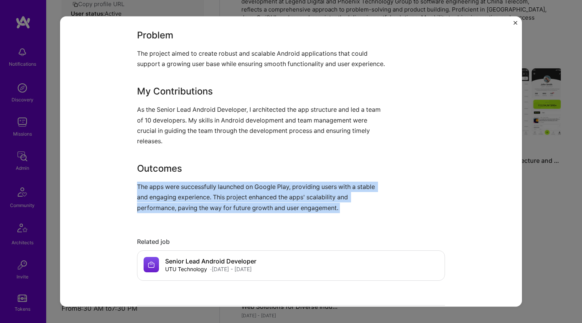
click at [174, 188] on div "Android App Architecture and Team Leadership I spearheaded the architecture and…" at bounding box center [262, 88] width 250 height 252
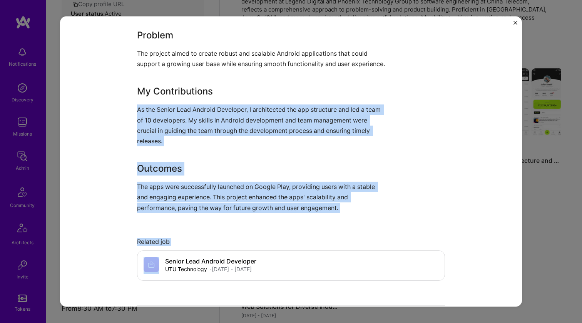
click at [190, 119] on p "As the Senior Lead Android Developer, I architected the app structure and led a…" at bounding box center [262, 126] width 250 height 42
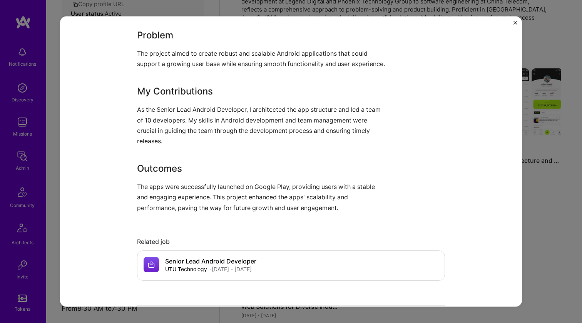
click at [190, 119] on p "As the Senior Lead Android Developer, I architected the app structure and led a…" at bounding box center [262, 126] width 250 height 42
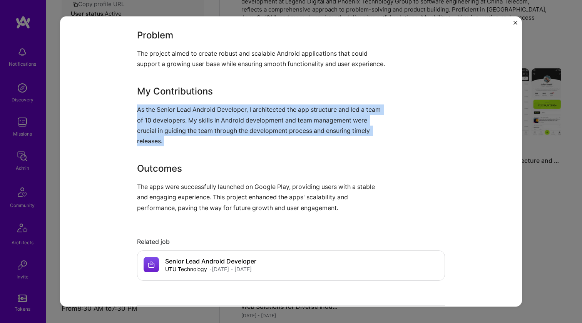
click at [190, 119] on p "As the Senior Lead Android Developer, I architected the app structure and led a…" at bounding box center [262, 126] width 250 height 42
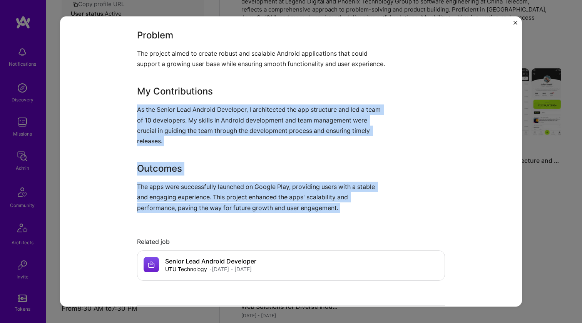
click at [170, 193] on p "The apps were successfully launched on Google Play, providing users with a stab…" at bounding box center [262, 198] width 250 height 32
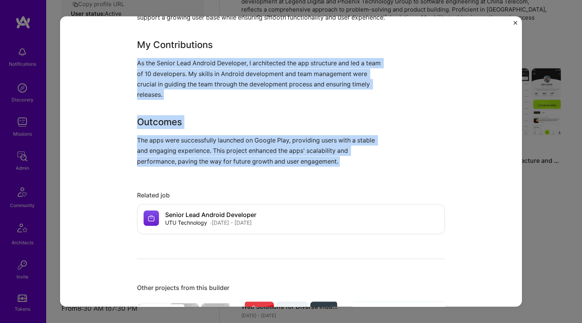
scroll to position [577, 0]
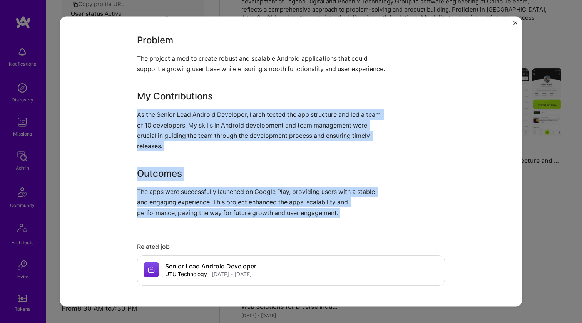
click at [202, 143] on p "As the Senior Lead Android Developer, I architected the app structure and led a…" at bounding box center [262, 131] width 250 height 42
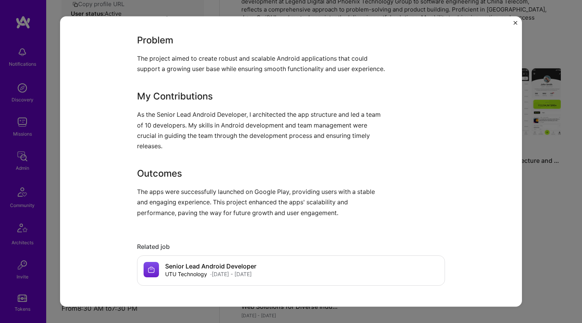
click at [202, 143] on p "As the Senior Lead Android Developer, I architected the app structure and led a…" at bounding box center [262, 131] width 250 height 42
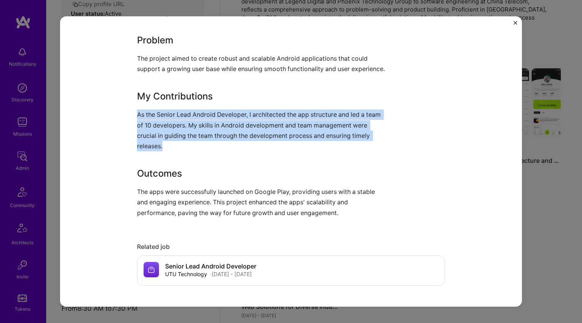
click at [202, 143] on p "As the Senior Lead Android Developer, I architected the app structure and led a…" at bounding box center [262, 131] width 250 height 42
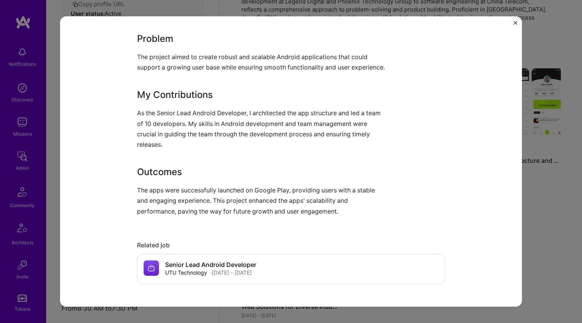
click at [170, 147] on p "As the Senior Lead Android Developer, I architected the app structure and led a…" at bounding box center [262, 129] width 250 height 42
click at [165, 194] on div "Android App Architecture and Team Leadership I spearheaded the architecture and…" at bounding box center [262, 91] width 250 height 252
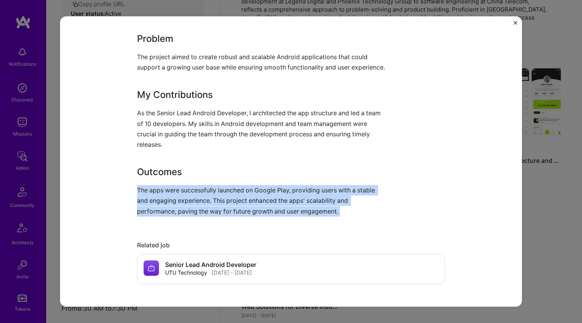
drag, startPoint x: 165, startPoint y: 194, endPoint x: 167, endPoint y: 204, distance: 9.7
click at [167, 204] on div "Android App Architecture and Team Leadership I spearheaded the architecture and…" at bounding box center [262, 91] width 250 height 252
click at [167, 204] on p "The apps were successfully launched on Google Play, providing users with a stab…" at bounding box center [262, 201] width 250 height 32
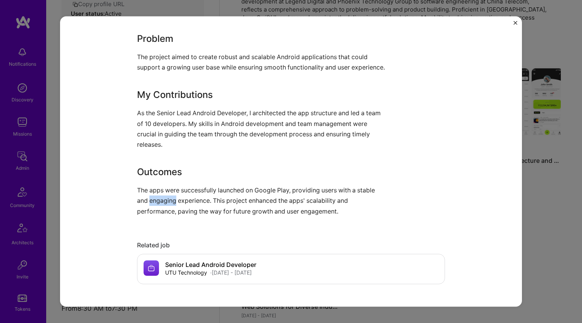
click at [167, 204] on p "The apps were successfully launched on Google Play, providing users with a stab…" at bounding box center [262, 201] width 250 height 32
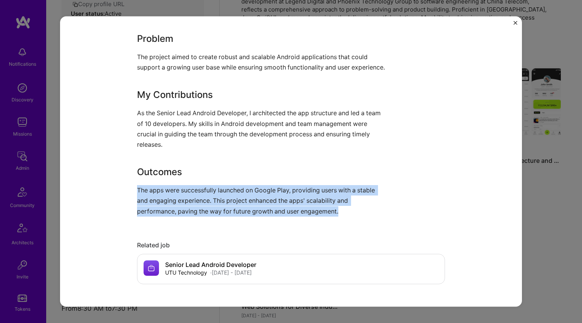
drag, startPoint x: 167, startPoint y: 204, endPoint x: 182, endPoint y: 155, distance: 51.2
click at [173, 184] on div "Android App Architecture and Team Leadership I spearheaded the architecture and…" at bounding box center [262, 91] width 250 height 252
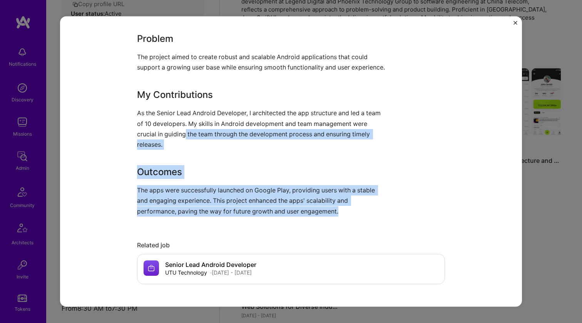
click at [182, 142] on p "As the Senior Lead Android Developer, I architected the app structure and led a…" at bounding box center [262, 129] width 250 height 42
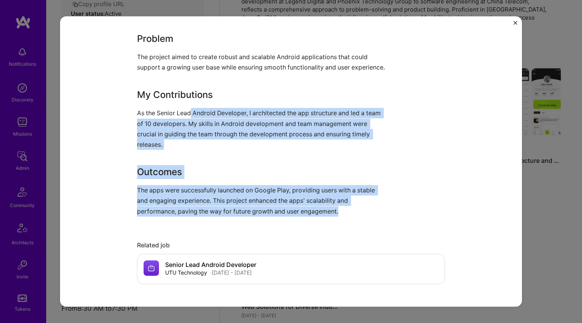
click at [187, 125] on p "As the Senior Lead Android Developer, I architected the app structure and led a…" at bounding box center [262, 129] width 250 height 42
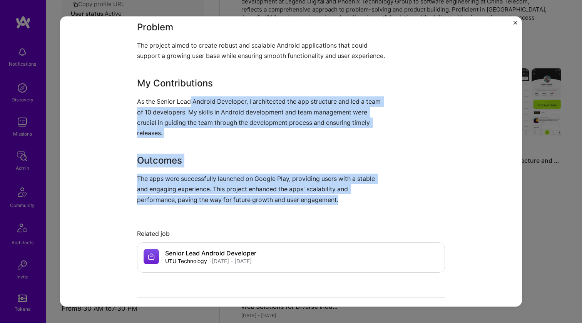
scroll to position [612, 0]
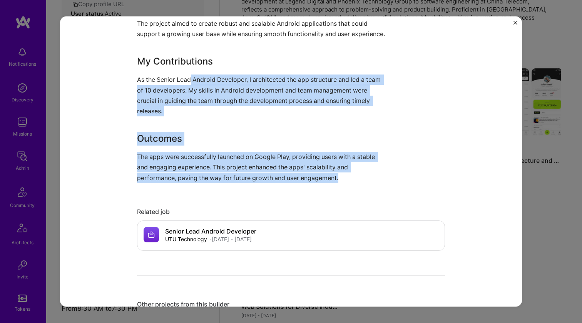
click at [180, 177] on p "The apps were successfully launched on Google Play, providing users with a stab…" at bounding box center [262, 168] width 250 height 32
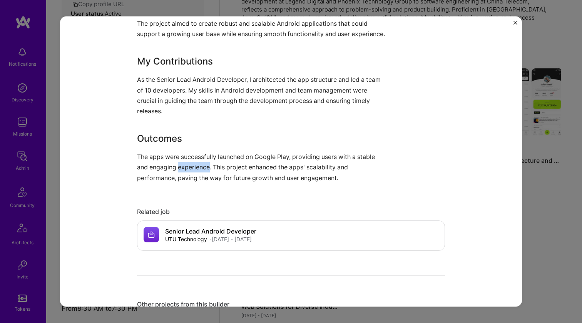
click at [180, 177] on p "The apps were successfully launched on Google Play, providing users with a stab…" at bounding box center [262, 168] width 250 height 32
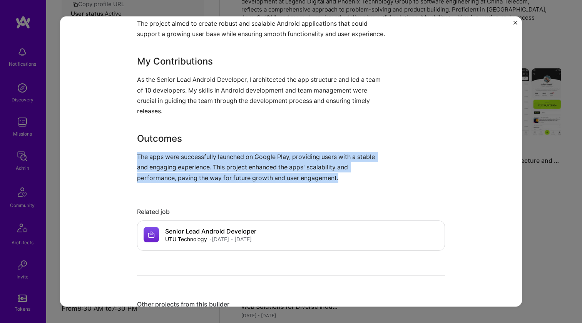
click at [180, 177] on p "The apps were successfully launched on Google Play, providing users with a stab…" at bounding box center [262, 168] width 250 height 32
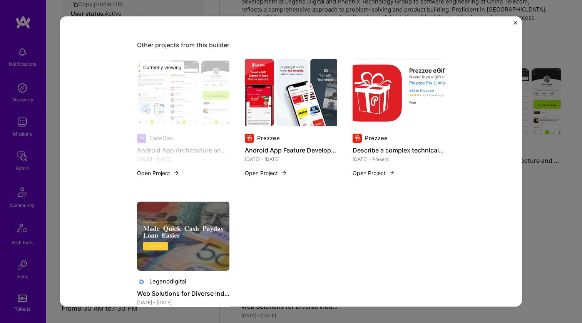
scroll to position [918, 0]
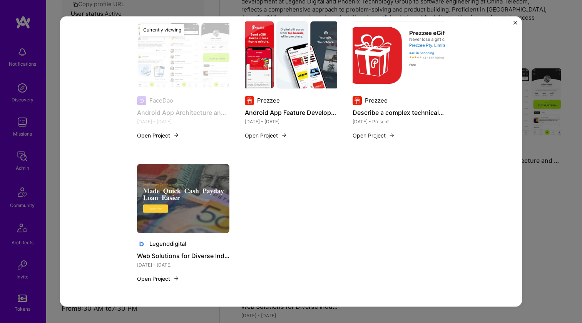
click at [288, 72] on img at bounding box center [291, 54] width 92 height 69
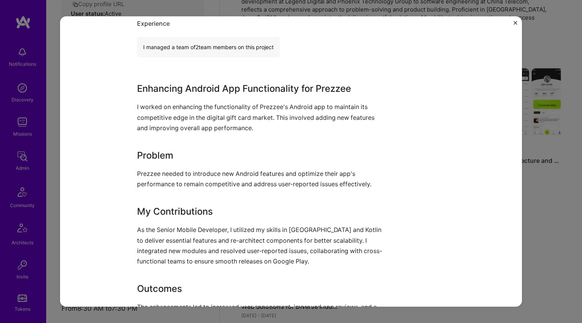
scroll to position [462, 0]
click at [200, 116] on p "I worked on enhancing the functionality of Prezzee's Android app to maintain it…" at bounding box center [262, 118] width 250 height 32
click at [200, 115] on p "I worked on enhancing the functionality of Prezzee's Android app to maintain it…" at bounding box center [262, 118] width 250 height 32
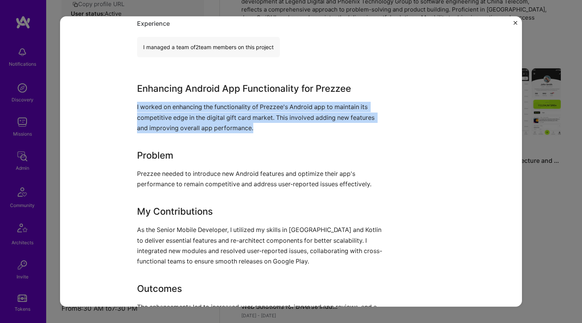
drag, startPoint x: 200, startPoint y: 115, endPoint x: 200, endPoint y: 182, distance: 66.2
click at [200, 181] on div "Enhancing Android App Functionality for Prezzee I worked on enhancing the funct…" at bounding box center [262, 208] width 250 height 252
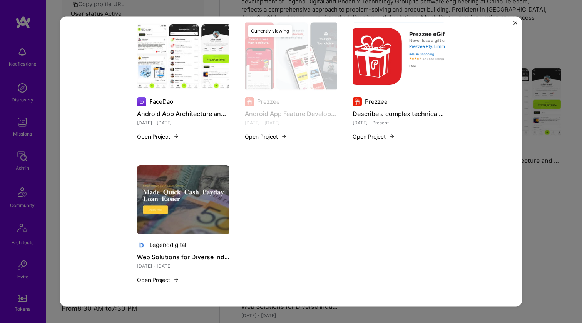
scroll to position [907, 0]
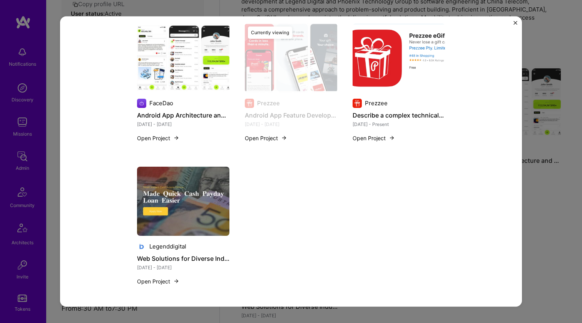
click at [387, 77] on img at bounding box center [398, 57] width 92 height 69
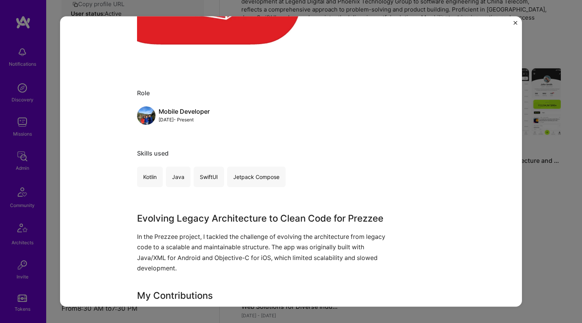
scroll to position [328, 0]
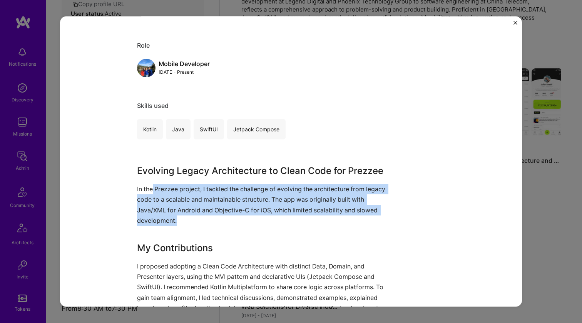
drag, startPoint x: 150, startPoint y: 191, endPoint x: 220, endPoint y: 220, distance: 76.1
click at [220, 220] on p "In the Prezzee project, I tackled the challenge of evolving the architecture fr…" at bounding box center [262, 205] width 250 height 42
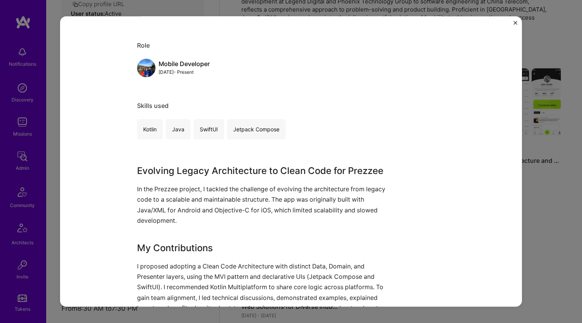
click at [220, 219] on p "In the Prezzee project, I tackled the challenge of evolving the architecture fr…" at bounding box center [262, 205] width 250 height 42
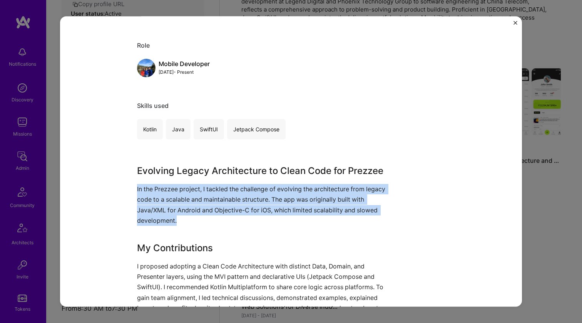
click at [220, 219] on p "In the Prezzee project, I tackled the challenge of evolving the architecture fr…" at bounding box center [262, 205] width 250 height 42
click at [221, 215] on p "In the Prezzee project, I tackled the challenge of evolving the architecture fr…" at bounding box center [262, 205] width 250 height 42
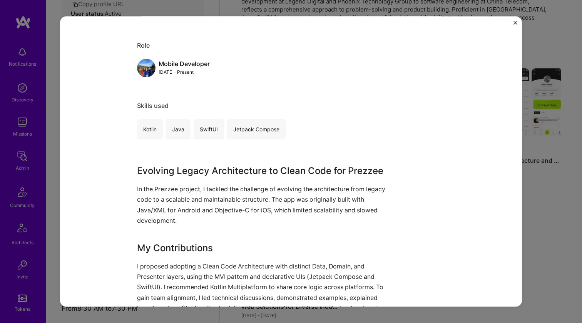
click at [221, 214] on p "In the Prezzee project, I tackled the challenge of evolving the architecture fr…" at bounding box center [262, 205] width 250 height 42
click at [225, 210] on p "In the Prezzee project, I tackled the challenge of evolving the architecture fr…" at bounding box center [262, 205] width 250 height 42
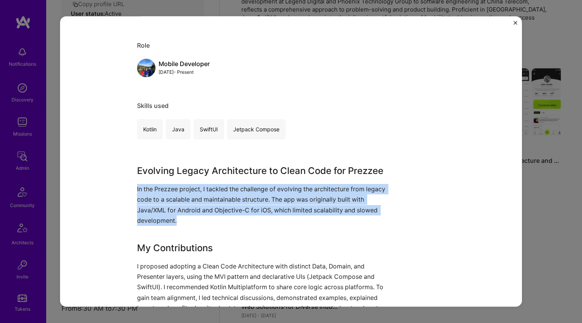
click at [225, 210] on p "In the Prezzee project, I tackled the challenge of evolving the architecture fr…" at bounding box center [262, 205] width 250 height 42
click at [228, 204] on p "In the Prezzee project, I tackled the challenge of evolving the architecture fr…" at bounding box center [262, 205] width 250 height 42
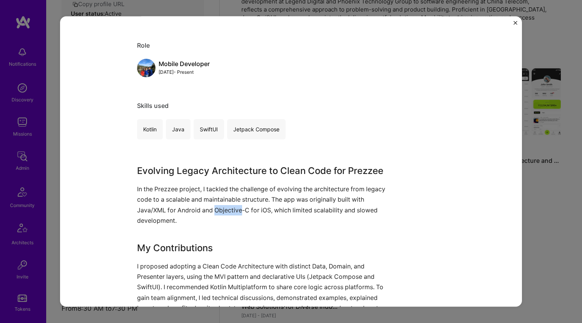
click at [228, 204] on p "In the Prezzee project, I tackled the challenge of evolving the architecture fr…" at bounding box center [262, 205] width 250 height 42
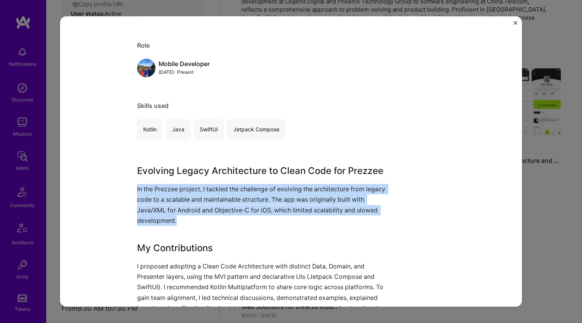
click at [228, 204] on p "In the Prezzee project, I tackled the challenge of evolving the architecture fr…" at bounding box center [262, 205] width 250 height 42
click at [232, 194] on p "In the Prezzee project, I tackled the challenge of evolving the architecture fr…" at bounding box center [262, 205] width 250 height 42
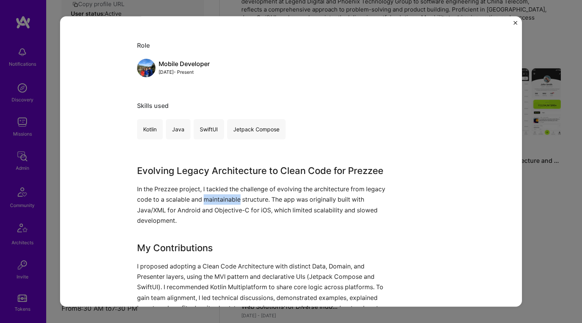
click at [232, 194] on p "In the Prezzee project, I tackled the challenge of evolving the architecture fr…" at bounding box center [262, 205] width 250 height 42
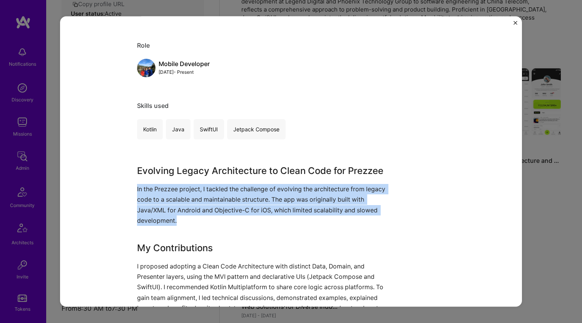
click at [232, 194] on p "In the Prezzee project, I tackled the challenge of evolving the architecture fr…" at bounding box center [262, 205] width 250 height 42
click at [226, 202] on p "In the Prezzee project, I tackled the challenge of evolving the architecture fr…" at bounding box center [262, 205] width 250 height 42
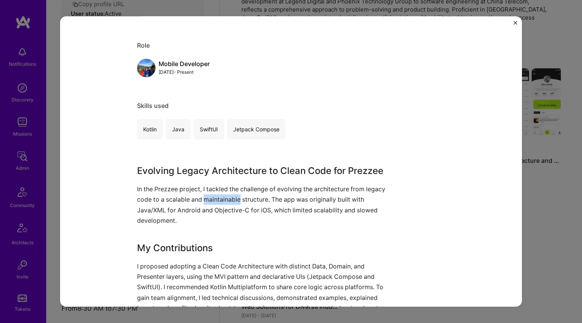
click at [226, 202] on p "In the Prezzee project, I tackled the challenge of evolving the architecture fr…" at bounding box center [262, 205] width 250 height 42
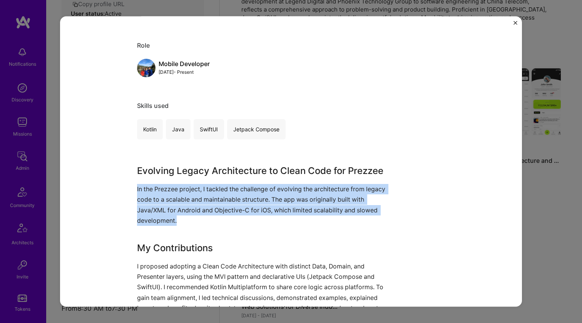
click at [226, 202] on p "In the Prezzee project, I tackled the challenge of evolving the architecture fr…" at bounding box center [262, 205] width 250 height 42
click at [230, 191] on p "In the Prezzee project, I tackled the challenge of evolving the architecture fr…" at bounding box center [262, 205] width 250 height 42
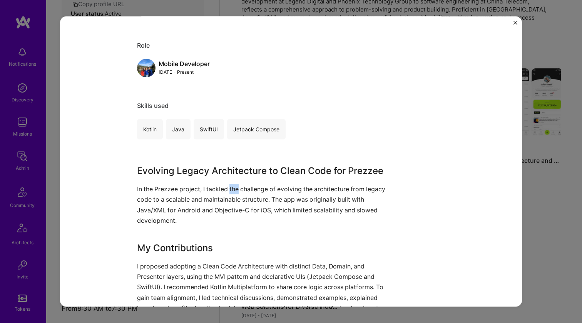
click at [230, 191] on p "In the Prezzee project, I tackled the challenge of evolving the architecture fr…" at bounding box center [262, 205] width 250 height 42
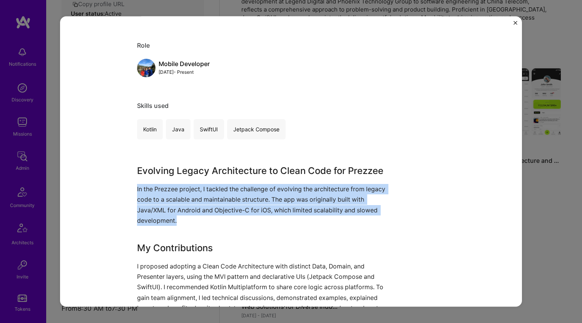
click at [230, 191] on p "In the Prezzee project, I tackled the challenge of evolving the architecture fr…" at bounding box center [262, 205] width 250 height 42
click at [233, 185] on p "In the Prezzee project, I tackled the challenge of evolving the architecture fr…" at bounding box center [262, 205] width 250 height 42
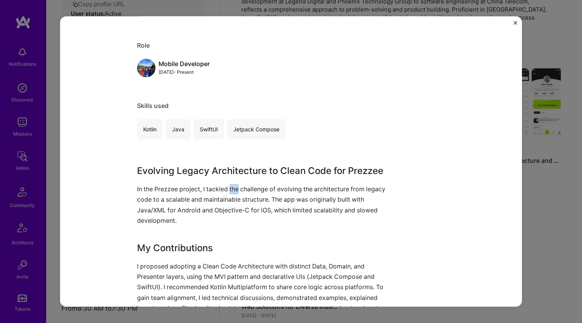
click at [233, 185] on p "In the Prezzee project, I tackled the challenge of evolving the architecture fr…" at bounding box center [262, 205] width 250 height 42
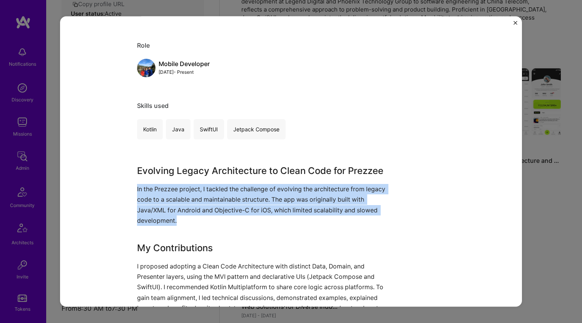
click at [233, 185] on p "In the Prezzee project, I tackled the challenge of evolving the architecture fr…" at bounding box center [262, 205] width 250 height 42
click at [230, 191] on p "In the Prezzee project, I tackled the challenge of evolving the architecture fr…" at bounding box center [262, 205] width 250 height 42
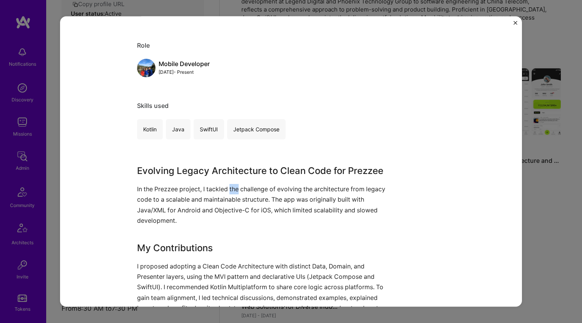
click at [230, 191] on p "In the Prezzee project, I tackled the challenge of evolving the architecture fr…" at bounding box center [262, 205] width 250 height 42
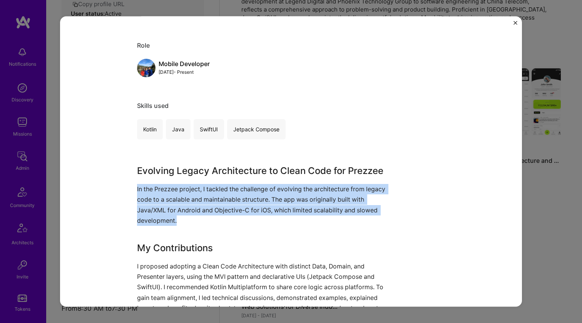
click at [230, 191] on p "In the Prezzee project, I tackled the challenge of evolving the architecture fr…" at bounding box center [262, 205] width 250 height 42
click at [232, 186] on p "In the Prezzee project, I tackled the challenge of evolving the architecture fr…" at bounding box center [262, 205] width 250 height 42
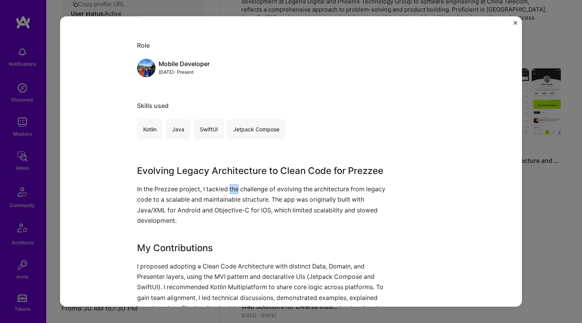
click at [232, 186] on p "In the Prezzee project, I tackled the challenge of evolving the architecture fr…" at bounding box center [262, 205] width 250 height 42
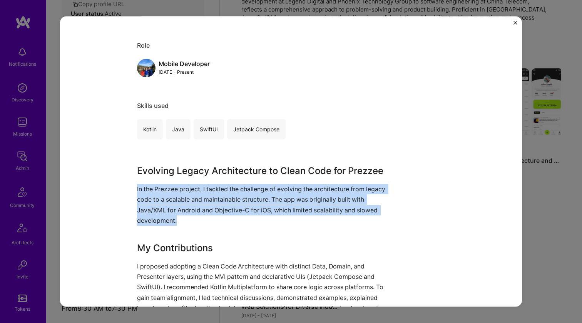
click at [232, 186] on p "In the Prezzee project, I tackled the challenge of evolving the architecture fr…" at bounding box center [262, 205] width 250 height 42
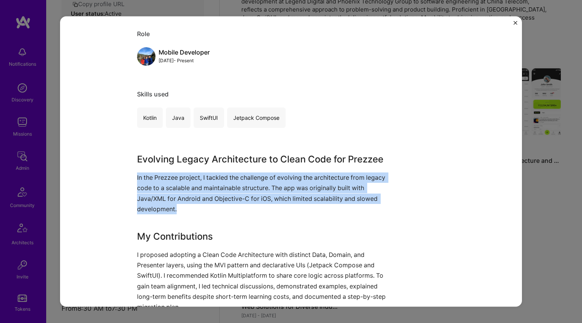
scroll to position [365, 0]
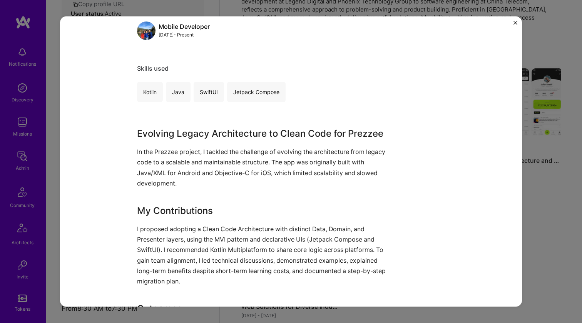
click at [180, 232] on p "I proposed adopting a Clean Code Architecture with distinct Data, Domain, and P…" at bounding box center [262, 255] width 250 height 63
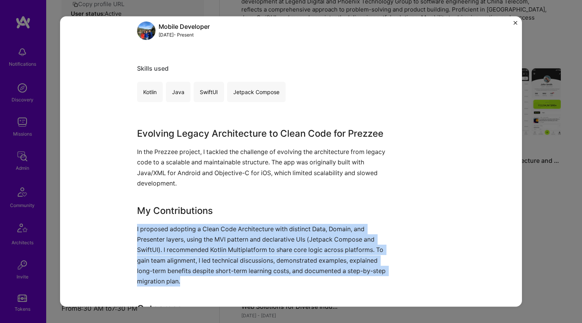
click at [180, 232] on p "I proposed adopting a Clean Code Architecture with distinct Data, Domain, and P…" at bounding box center [262, 255] width 250 height 63
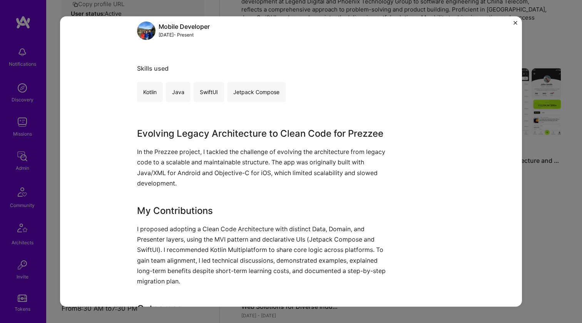
click at [203, 180] on p "In the Prezzee project, I tackled the challenge of evolving the architecture fr…" at bounding box center [262, 168] width 250 height 42
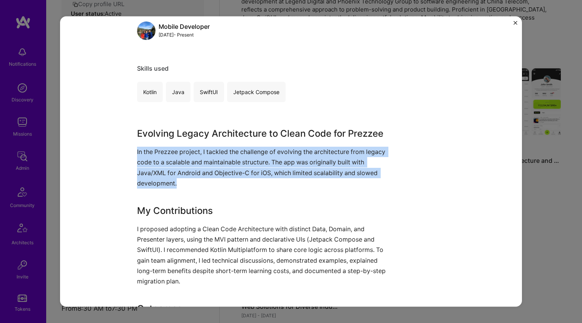
click at [203, 180] on p "In the Prezzee project, I tackled the challenge of evolving the architecture fr…" at bounding box center [262, 168] width 250 height 42
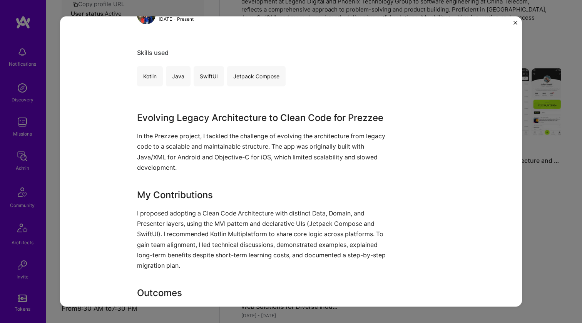
click at [183, 226] on p "I proposed adopting a Clean Code Architecture with distinct Data, Domain, and P…" at bounding box center [262, 239] width 250 height 63
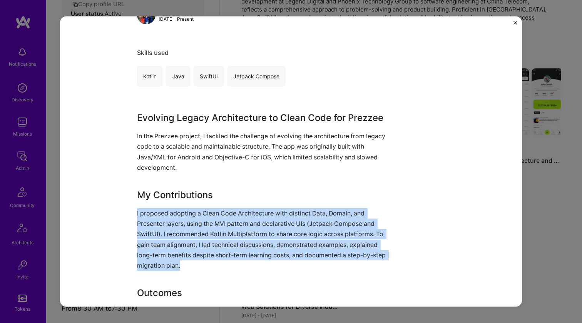
click at [183, 226] on p "I proposed adopting a Clean Code Architecture with distinct Data, Domain, and P…" at bounding box center [262, 239] width 250 height 63
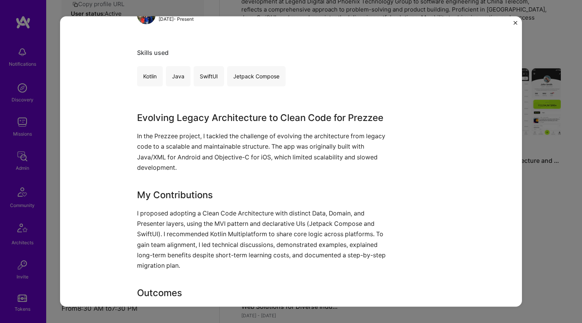
click at [213, 155] on p "In the Prezzee project, I tackled the challenge of evolving the architecture fr…" at bounding box center [262, 152] width 250 height 42
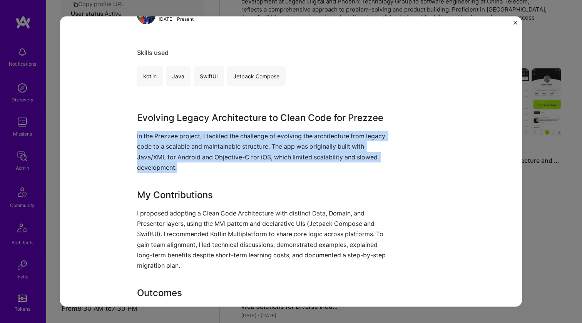
click at [213, 155] on p "In the Prezzee project, I tackled the challenge of evolving the architecture fr…" at bounding box center [262, 152] width 250 height 42
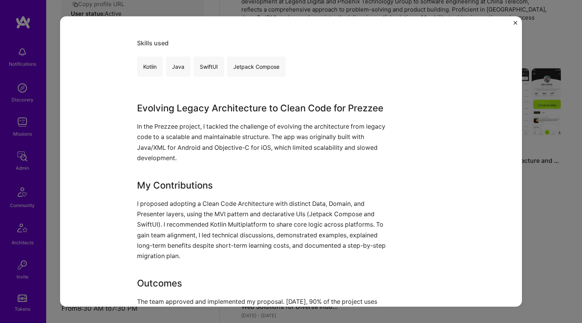
click at [188, 207] on p "I proposed adopting a Clean Code Architecture with distinct Data, Domain, and P…" at bounding box center [262, 229] width 250 height 63
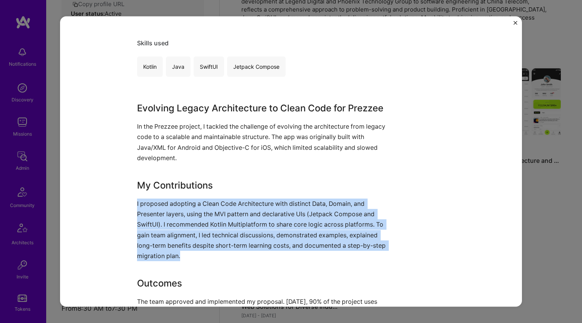
click at [188, 207] on p "I proposed adopting a Clean Code Architecture with distinct Data, Domain, and P…" at bounding box center [262, 229] width 250 height 63
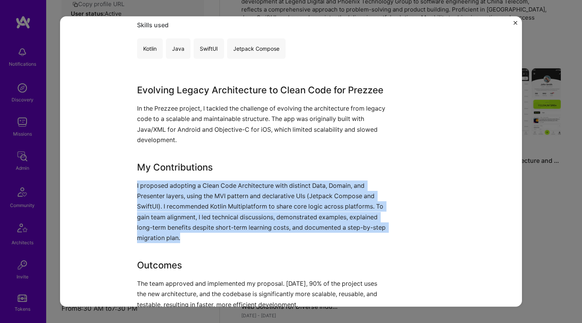
click at [194, 189] on p "I proposed adopting a Clean Code Architecture with distinct Data, Domain, and P…" at bounding box center [262, 211] width 250 height 63
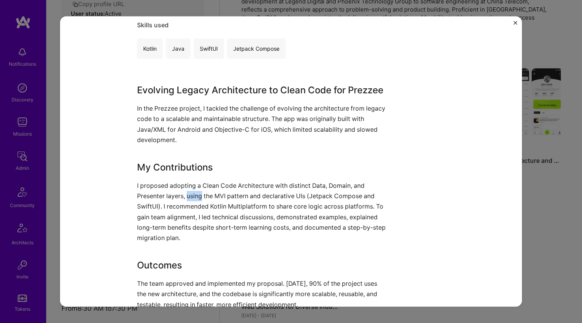
click at [194, 189] on p "I proposed adopting a Clean Code Architecture with distinct Data, Domain, and P…" at bounding box center [262, 211] width 250 height 63
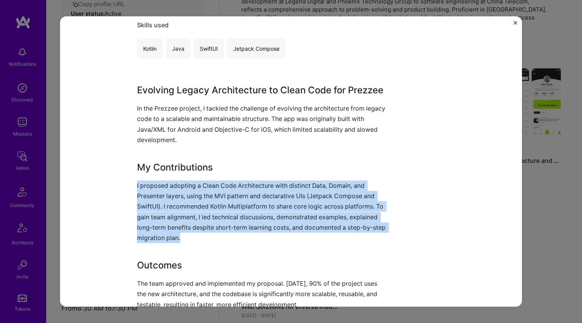
click at [194, 189] on p "I proposed adopting a Clean Code Architecture with distinct Data, Domain, and P…" at bounding box center [262, 211] width 250 height 63
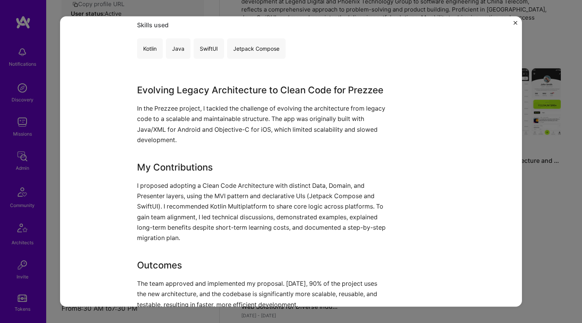
click at [213, 119] on p "In the Prezzee project, I tackled the challenge of evolving the architecture fr…" at bounding box center [262, 124] width 250 height 42
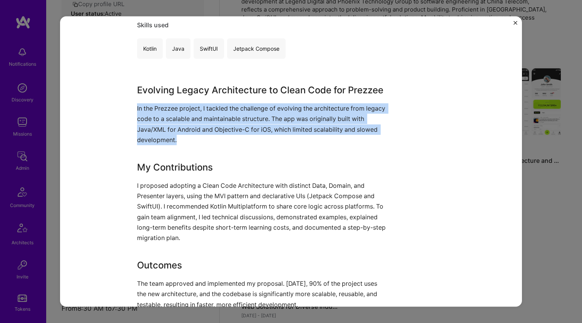
click at [213, 119] on p "In the Prezzee project, I tackled the challenge of evolving the architecture fr…" at bounding box center [262, 124] width 250 height 42
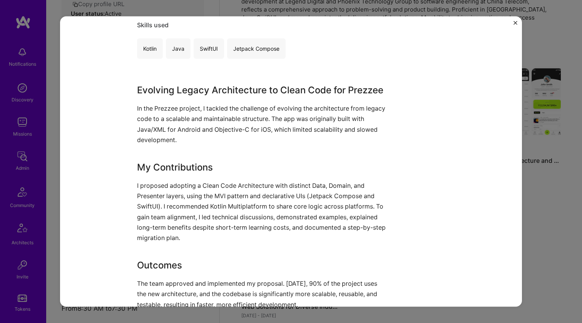
click at [178, 183] on p "I proposed adopting a Clean Code Architecture with distinct Data, Domain, and P…" at bounding box center [262, 211] width 250 height 63
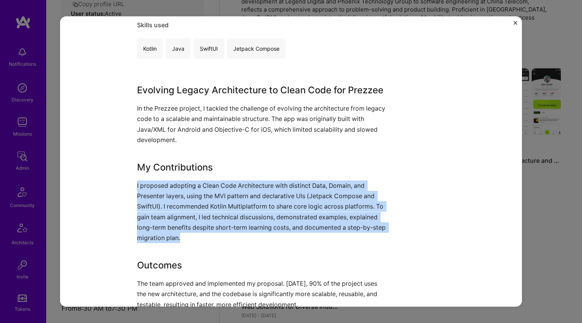
click at [178, 183] on p "I proposed adopting a Clean Code Architecture with distinct Data, Domain, and P…" at bounding box center [262, 211] width 250 height 63
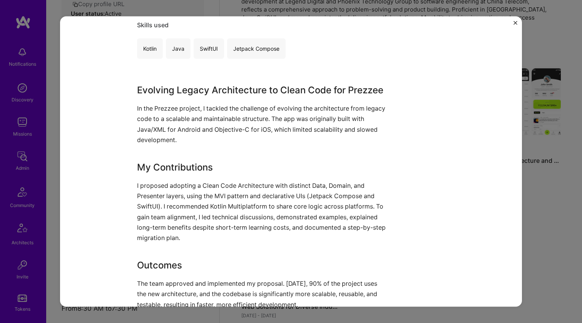
click at [208, 112] on p "In the Prezzee project, I tackled the challenge of evolving the architecture fr…" at bounding box center [262, 124] width 250 height 42
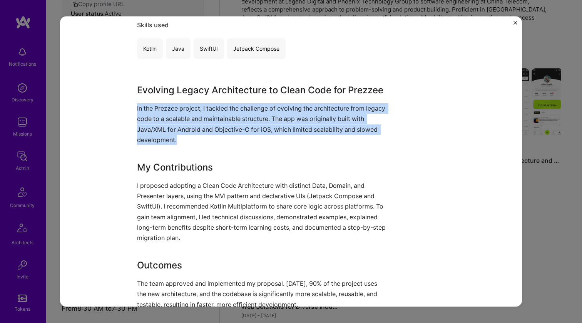
click at [208, 112] on p "In the Prezzee project, I tackled the challenge of evolving the architecture fr…" at bounding box center [262, 124] width 250 height 42
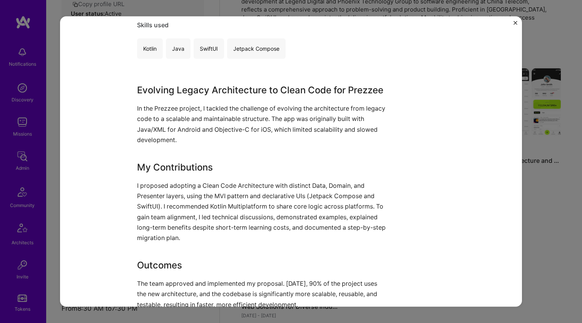
click at [177, 176] on div "Evolving Legacy Architecture to Clean Code for Prezzee In the Prezzee project, …" at bounding box center [262, 196] width 250 height 227
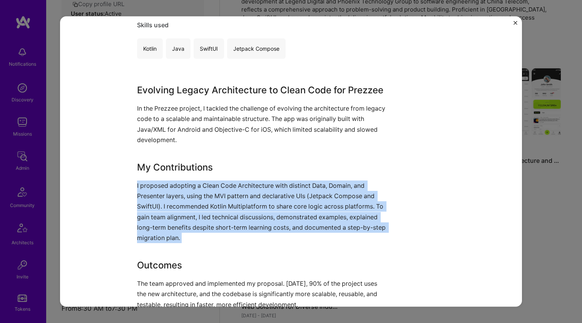
click at [177, 176] on div "Evolving Legacy Architecture to Clean Code for Prezzee In the Prezzee project, …" at bounding box center [262, 196] width 250 height 227
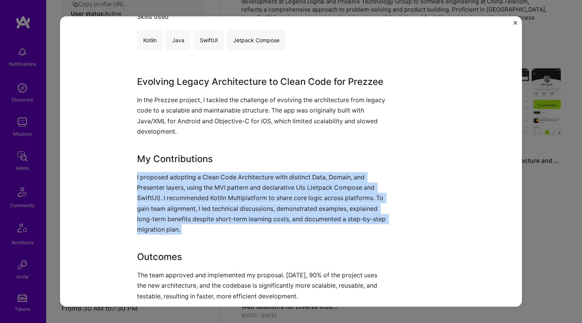
click at [173, 177] on p "I proposed adopting a Clean Code Architecture with distinct Data, Domain, and P…" at bounding box center [262, 203] width 250 height 63
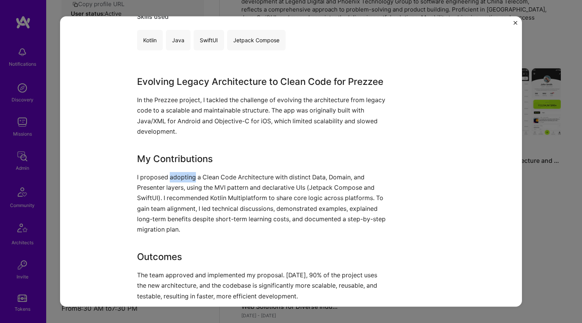
click at [173, 176] on p "I proposed adopting a Clean Code Architecture with distinct Data, Domain, and P…" at bounding box center [262, 203] width 250 height 63
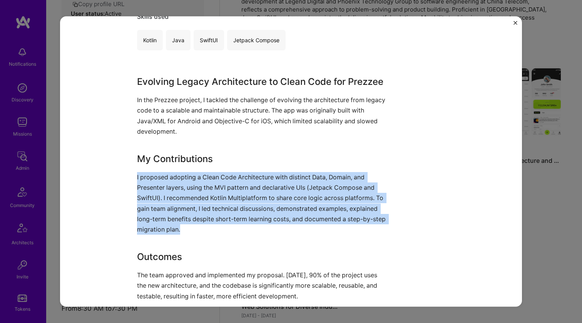
click at [173, 176] on p "I proposed adopting a Clean Code Architecture with distinct Data, Domain, and P…" at bounding box center [262, 203] width 250 height 63
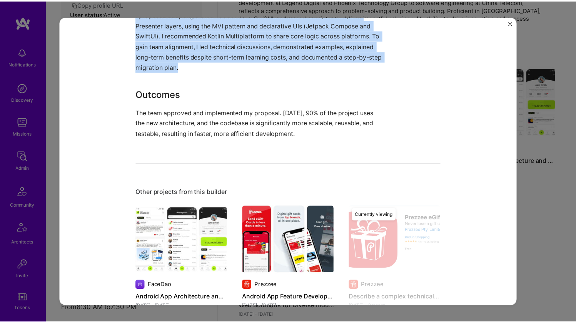
scroll to position [733, 0]
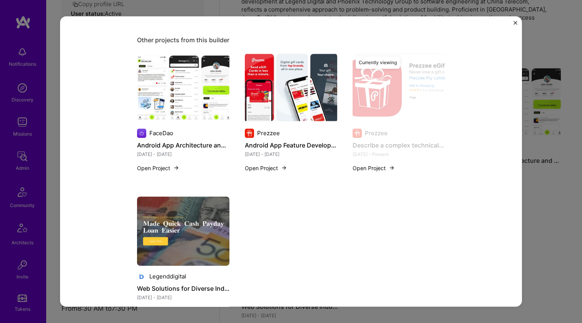
click at [543, 121] on div "Describe a complex technical challenge you faced and how you handled it. Prezze…" at bounding box center [291, 161] width 582 height 323
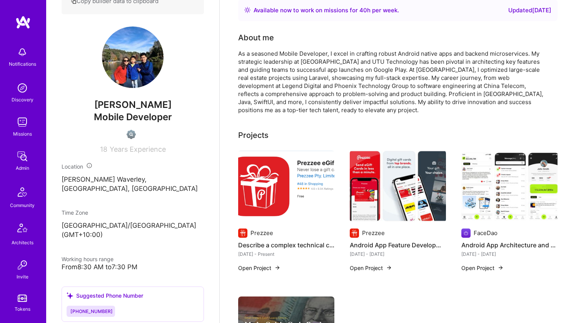
scroll to position [179, 0]
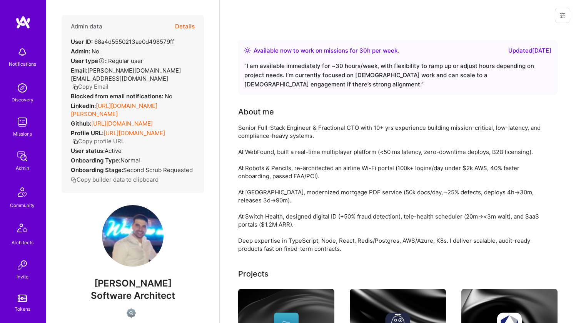
click at [133, 102] on link "https://linkedin.com/in/mo-zargham-613031366" at bounding box center [114, 109] width 87 height 15
click at [120, 120] on link "https://github.com/mozar10" at bounding box center [122, 123] width 62 height 7
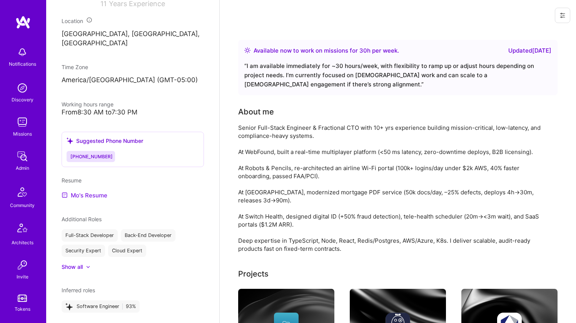
click at [96, 195] on link "Mo's Resume" at bounding box center [85, 195] width 46 height 9
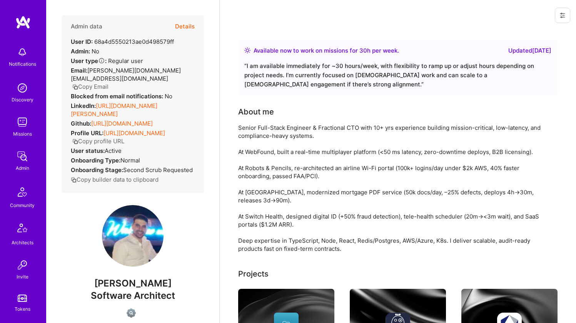
click at [301, 123] on div "About me Senior Full-Stack Engineer & Fractional CTO with 10+ yrs experience bu…" at bounding box center [392, 179] width 308 height 147
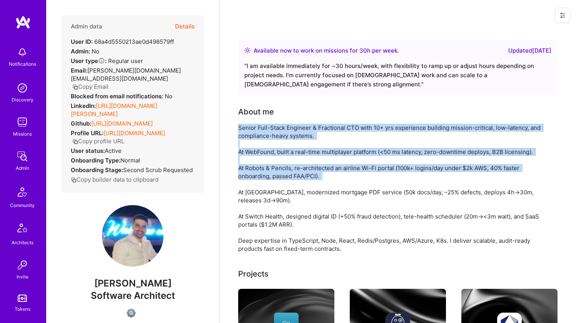
drag, startPoint x: 301, startPoint y: 123, endPoint x: 285, endPoint y: 167, distance: 47.0
click at [285, 167] on div "About me Senior Full-Stack Engineer & Fractional CTO with 10+ yrs experience bu…" at bounding box center [392, 179] width 308 height 147
click at [285, 167] on div "Senior Full-Stack Engineer & Fractional CTO with 10+ yrs experience building mi…" at bounding box center [392, 188] width 308 height 129
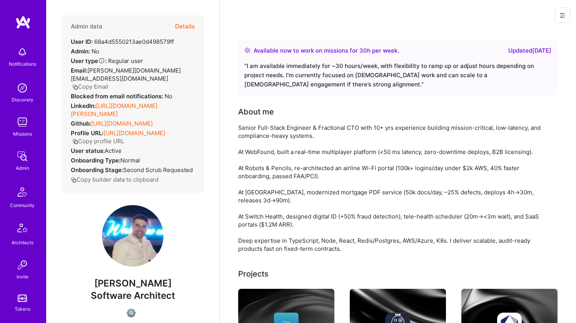
click at [133, 120] on link "https://github.com/mozar10" at bounding box center [122, 123] width 62 height 7
click at [277, 127] on div "Senior Full-Stack Engineer & Fractional CTO with 10+ yrs experience building mi…" at bounding box center [392, 188] width 308 height 129
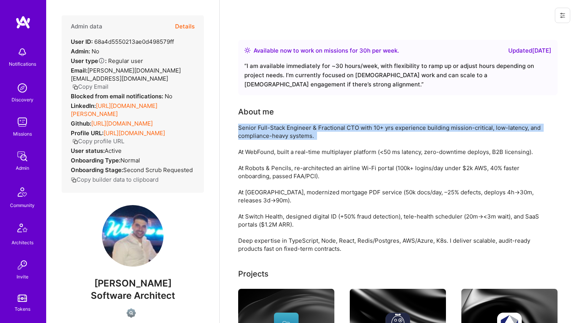
click at [277, 127] on div "Senior Full-Stack Engineer & Fractional CTO with 10+ yrs experience building mi…" at bounding box center [392, 188] width 308 height 129
click at [277, 125] on div "Senior Full-Stack Engineer & Fractional CTO with 10+ yrs experience building mi…" at bounding box center [392, 188] width 308 height 129
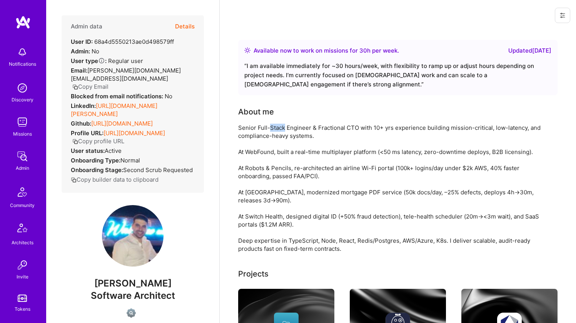
click at [277, 125] on div "Senior Full-Stack Engineer & Fractional CTO with 10+ yrs experience building mi…" at bounding box center [392, 188] width 308 height 129
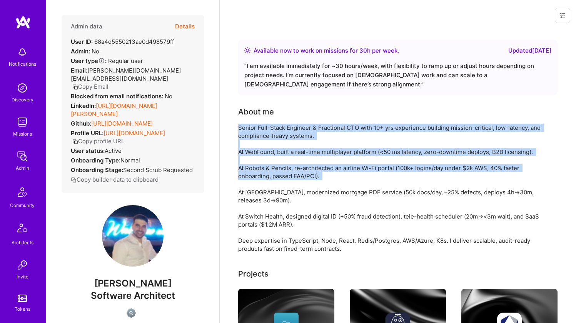
drag, startPoint x: 277, startPoint y: 125, endPoint x: 260, endPoint y: 173, distance: 51.1
click at [260, 173] on div "Senior Full-Stack Engineer & Fractional CTO with 10+ yrs experience building mi…" at bounding box center [392, 188] width 308 height 129
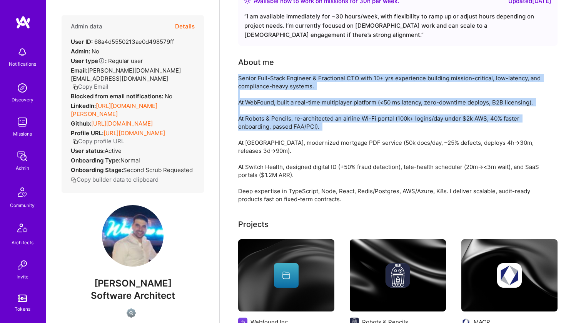
scroll to position [95, 0]
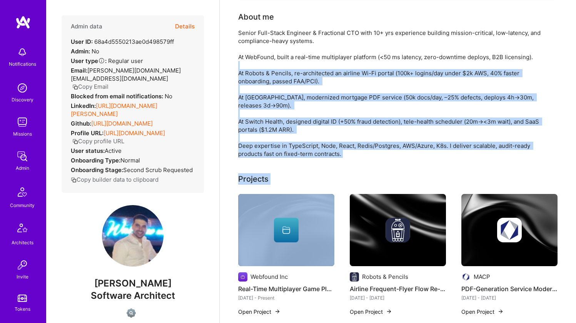
drag, startPoint x: 262, startPoint y: 162, endPoint x: 283, endPoint y: 65, distance: 99.4
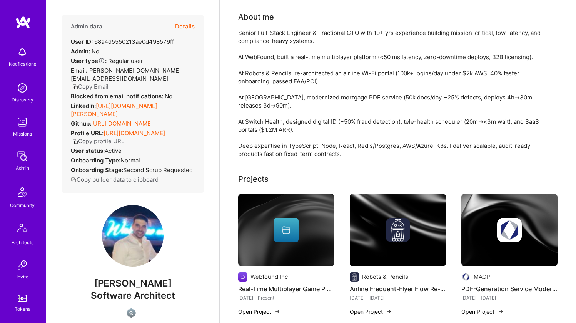
click at [288, 48] on div "Senior Full-Stack Engineer & Fractional CTO with 10+ yrs experience building mi…" at bounding box center [392, 93] width 308 height 129
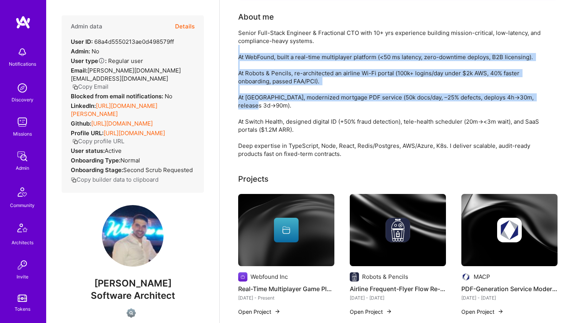
drag, startPoint x: 288, startPoint y: 48, endPoint x: 265, endPoint y: 112, distance: 67.0
click at [265, 111] on div "Senior Full-Stack Engineer & Fractional CTO with 10+ yrs experience building mi…" at bounding box center [392, 93] width 308 height 129
click at [265, 112] on div "Senior Full-Stack Engineer & Fractional CTO with 10+ yrs experience building mi…" at bounding box center [392, 93] width 308 height 129
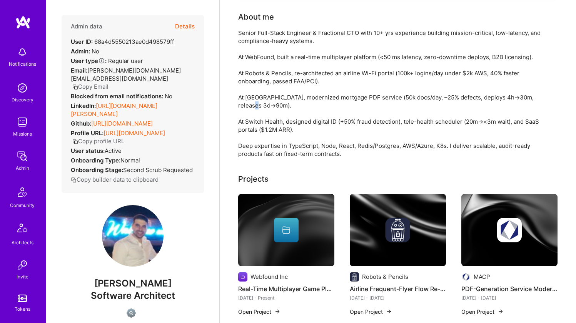
click at [265, 112] on div "Senior Full-Stack Engineer & Fractional CTO with 10+ yrs experience building mi…" at bounding box center [392, 93] width 308 height 129
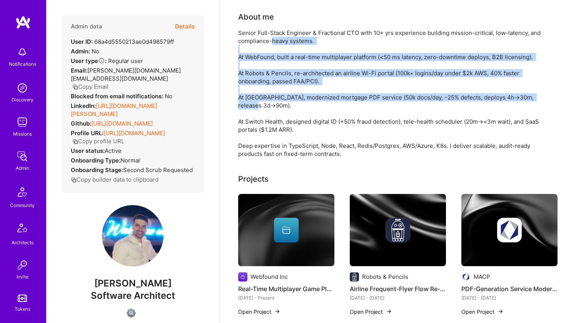
drag, startPoint x: 265, startPoint y: 112, endPoint x: 273, endPoint y: 37, distance: 75.5
click at [273, 38] on div "Senior Full-Stack Engineer & Fractional CTO with 10+ yrs experience building mi…" at bounding box center [392, 93] width 308 height 129
click at [273, 37] on div "Senior Full-Stack Engineer & Fractional CTO with 10+ yrs experience building mi…" at bounding box center [392, 93] width 308 height 129
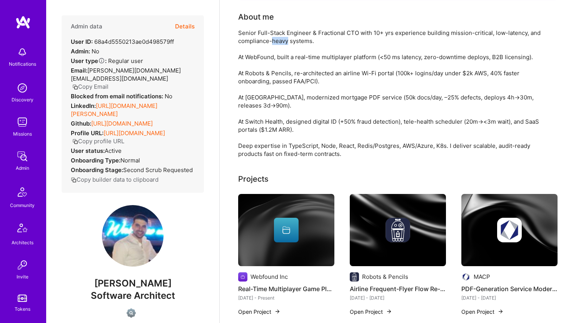
click at [273, 37] on div "Senior Full-Stack Engineer & Fractional CTO with 10+ yrs experience building mi…" at bounding box center [392, 93] width 308 height 129
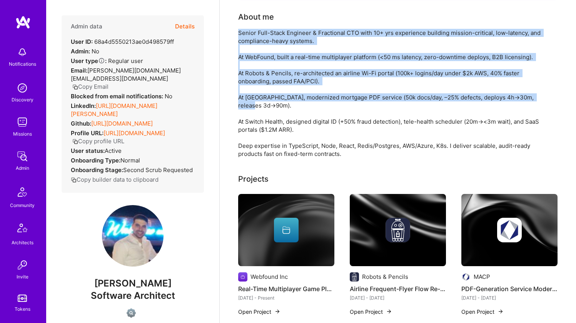
drag, startPoint x: 273, startPoint y: 37, endPoint x: 256, endPoint y: 104, distance: 69.9
click at [256, 104] on div "Senior Full-Stack Engineer & Fractional CTO with 10+ yrs experience building mi…" at bounding box center [392, 93] width 308 height 129
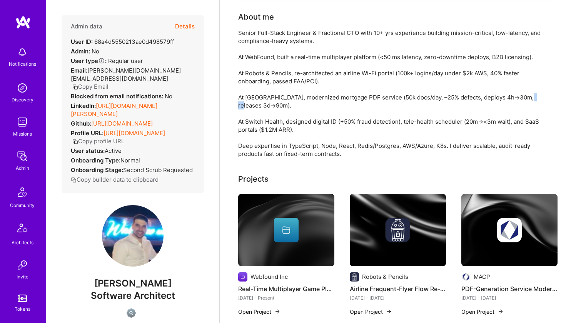
click at [256, 104] on div "Senior Full-Stack Engineer & Fractional CTO with 10+ yrs experience building mi…" at bounding box center [392, 93] width 308 height 129
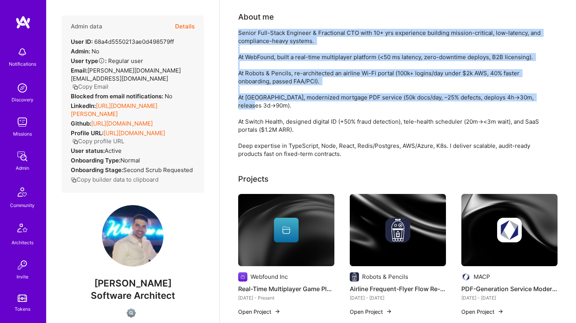
drag, startPoint x: 256, startPoint y: 104, endPoint x: 268, endPoint y: 38, distance: 66.8
click at [268, 38] on div "Senior Full-Stack Engineer & Fractional CTO with 10+ yrs experience building mi…" at bounding box center [392, 93] width 308 height 129
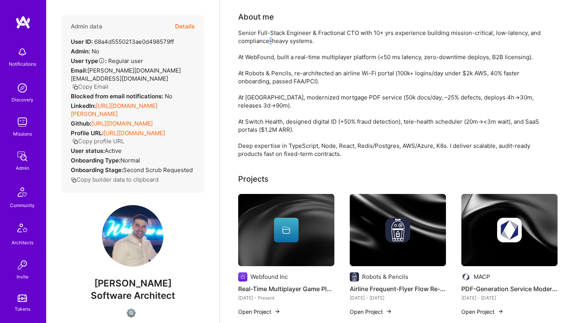
click at [268, 38] on div "Senior Full-Stack Engineer & Fractional CTO with 10+ yrs experience building mi…" at bounding box center [392, 93] width 308 height 129
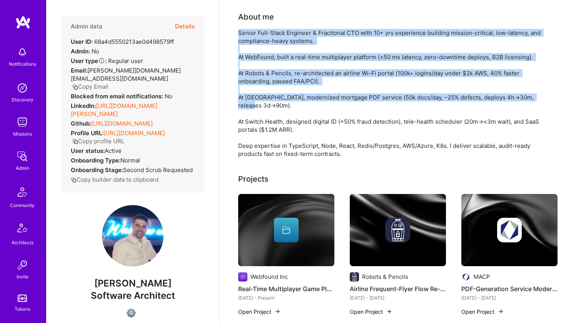
drag, startPoint x: 268, startPoint y: 38, endPoint x: 259, endPoint y: 95, distance: 57.7
click at [259, 95] on div "Senior Full-Stack Engineer & Fractional CTO with 10+ yrs experience building mi…" at bounding box center [392, 93] width 308 height 129
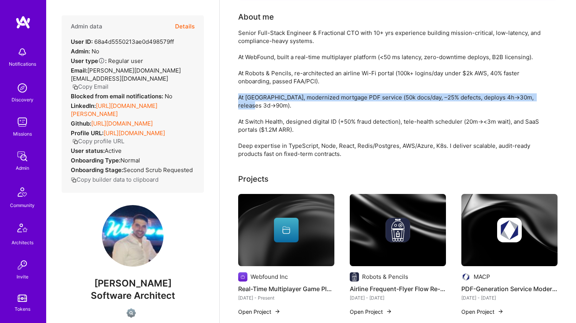
click at [259, 95] on div "Senior Full-Stack Engineer & Fractional CTO with 10+ yrs experience building mi…" at bounding box center [392, 93] width 308 height 129
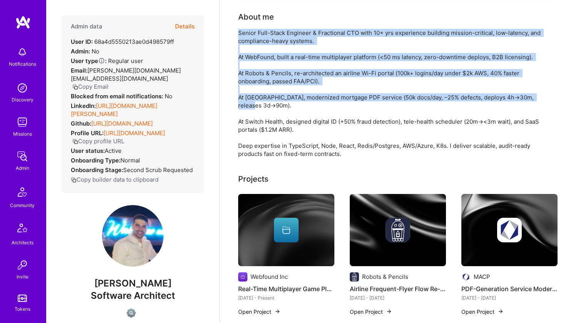
drag, startPoint x: 259, startPoint y: 95, endPoint x: 270, endPoint y: 40, distance: 56.0
click at [269, 40] on div "Senior Full-Stack Engineer & Fractional CTO with 10+ yrs experience building mi…" at bounding box center [392, 93] width 308 height 129
click at [270, 40] on div "Senior Full-Stack Engineer & Fractional CTO with 10+ yrs experience building mi…" at bounding box center [392, 93] width 308 height 129
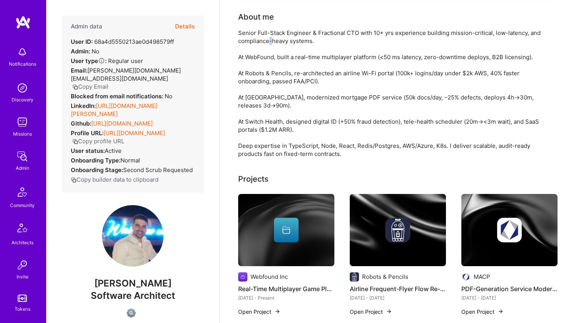
click at [270, 40] on div "Senior Full-Stack Engineer & Fractional CTO with 10+ yrs experience building mi…" at bounding box center [392, 93] width 308 height 129
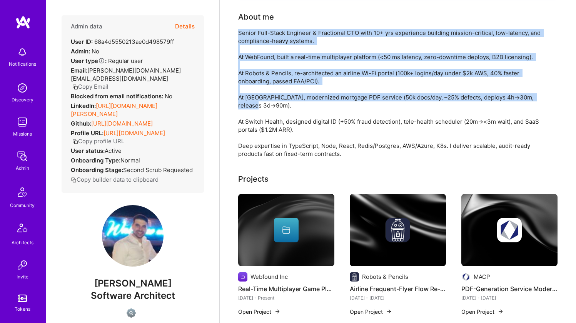
drag, startPoint x: 270, startPoint y: 40, endPoint x: 257, endPoint y: 113, distance: 74.2
click at [257, 113] on div "Senior Full-Stack Engineer & Fractional CTO with 10+ yrs experience building mi…" at bounding box center [392, 93] width 308 height 129
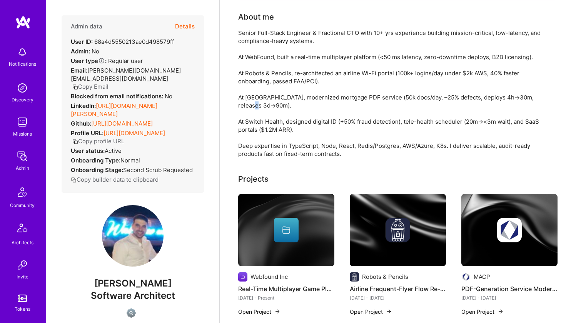
click at [257, 113] on div "Senior Full-Stack Engineer & Fractional CTO with 10+ yrs experience building mi…" at bounding box center [392, 93] width 308 height 129
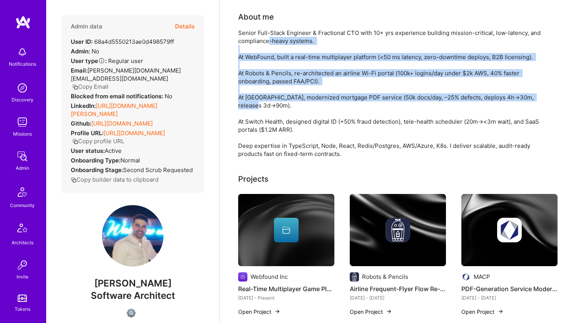
drag, startPoint x: 257, startPoint y: 113, endPoint x: 269, endPoint y: 42, distance: 72.5
click at [269, 42] on div "Senior Full-Stack Engineer & Fractional CTO with 10+ yrs experience building mi…" at bounding box center [392, 93] width 308 height 129
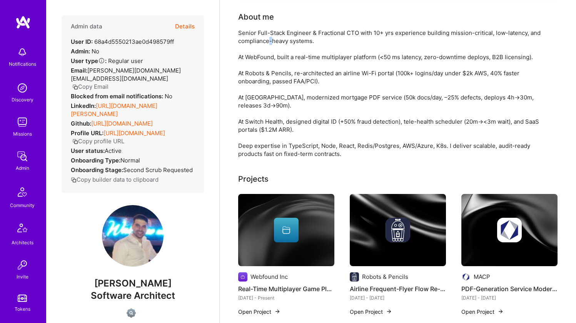
click at [269, 42] on div "Senior Full-Stack Engineer & Fractional CTO with 10+ yrs experience building mi…" at bounding box center [392, 93] width 308 height 129
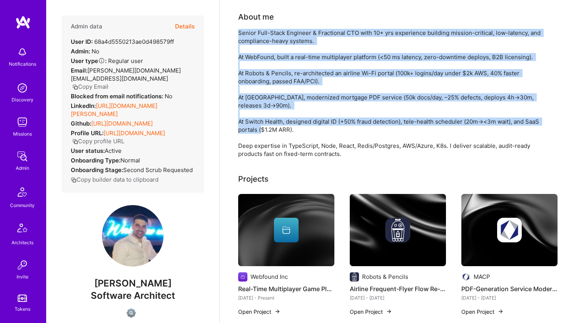
drag, startPoint x: 269, startPoint y: 42, endPoint x: 247, endPoint y: 126, distance: 86.9
click at [247, 126] on div "Senior Full-Stack Engineer & Fractional CTO with 10+ yrs experience building mi…" at bounding box center [392, 93] width 308 height 129
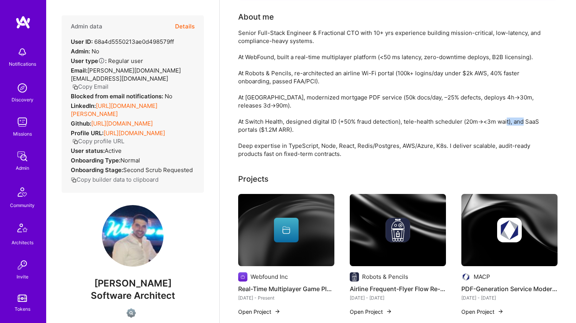
click at [247, 126] on div "Senior Full-Stack Engineer & Fractional CTO with 10+ yrs experience building mi…" at bounding box center [392, 93] width 308 height 129
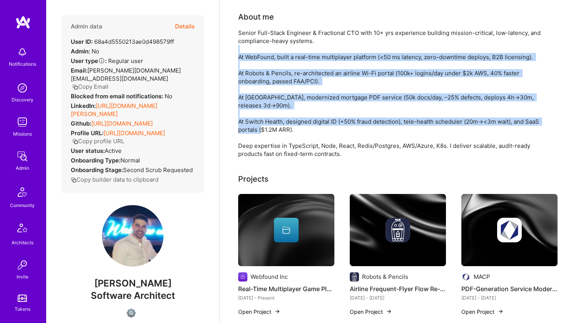
drag, startPoint x: 247, startPoint y: 126, endPoint x: 268, endPoint y: 45, distance: 83.1
click at [268, 46] on div "Senior Full-Stack Engineer & Fractional CTO with 10+ yrs experience building mi…" at bounding box center [392, 93] width 308 height 129
click at [268, 45] on div "Senior Full-Stack Engineer & Fractional CTO with 10+ yrs experience building mi…" at bounding box center [392, 93] width 308 height 129
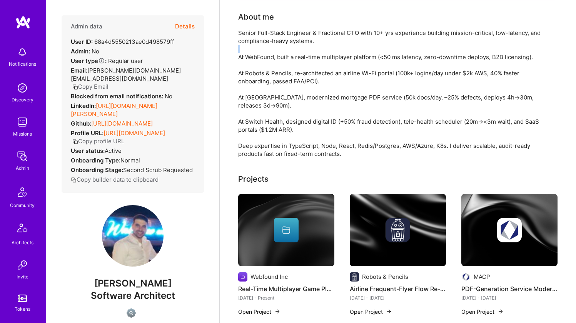
click at [268, 45] on div "Senior Full-Stack Engineer & Fractional CTO with 10+ yrs experience building mi…" at bounding box center [392, 93] width 308 height 129
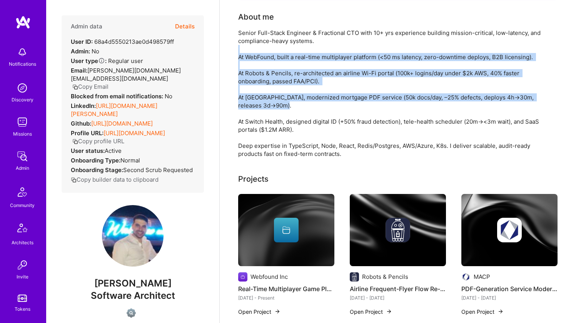
drag, startPoint x: 268, startPoint y: 45, endPoint x: 252, endPoint y: 125, distance: 81.2
click at [252, 125] on div "Senior Full-Stack Engineer & Fractional CTO with 10+ yrs experience building mi…" at bounding box center [392, 93] width 308 height 129
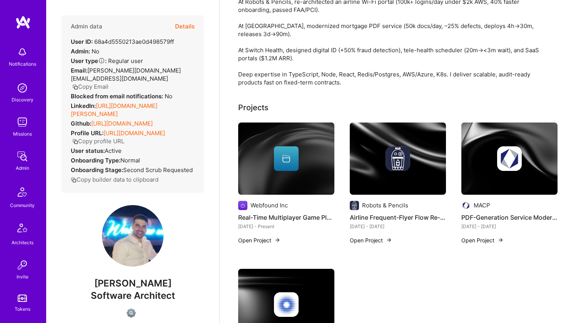
scroll to position [236, 0]
